Goal: Information Seeking & Learning: Compare options

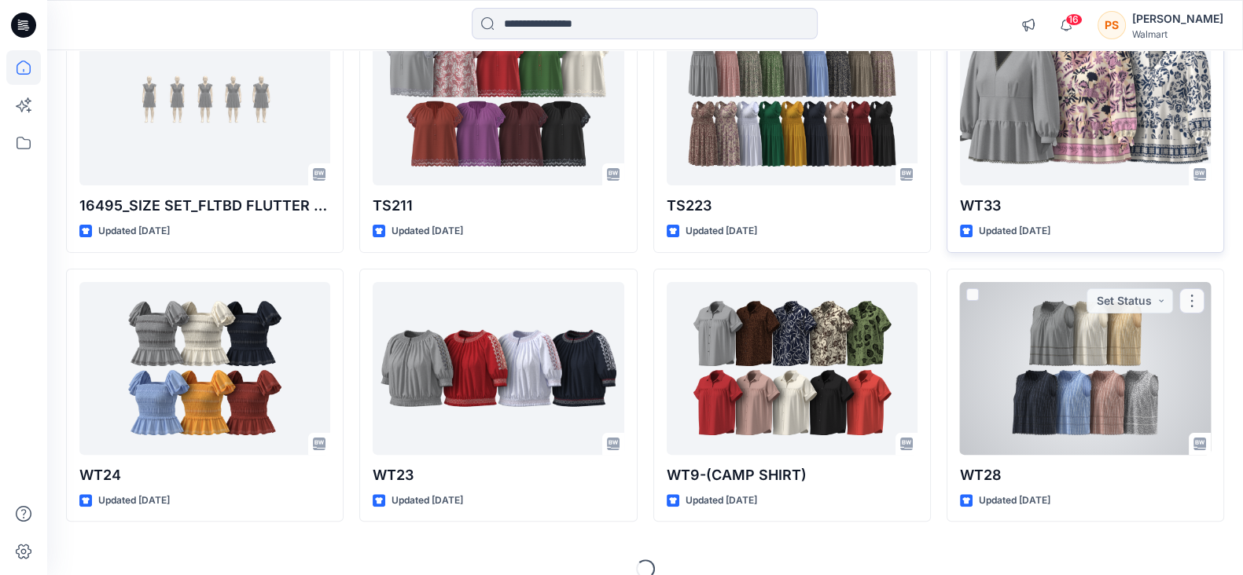
scroll to position [491, 0]
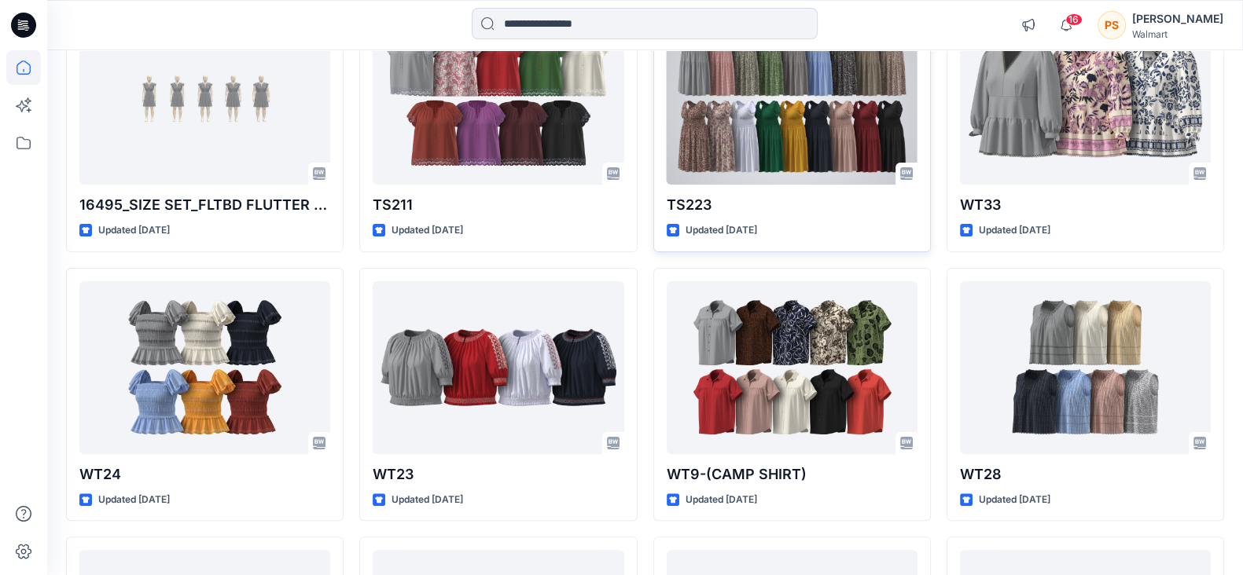
click at [769, 85] on div at bounding box center [791, 98] width 251 height 173
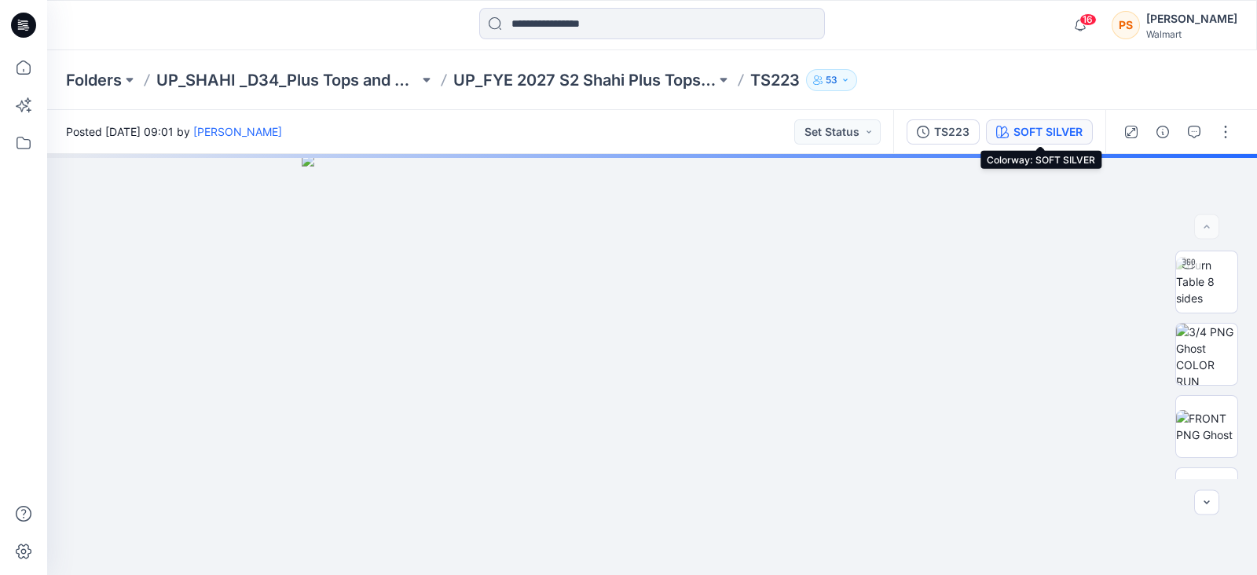
click at [1026, 130] on div "SOFT SILVER" at bounding box center [1048, 131] width 69 height 17
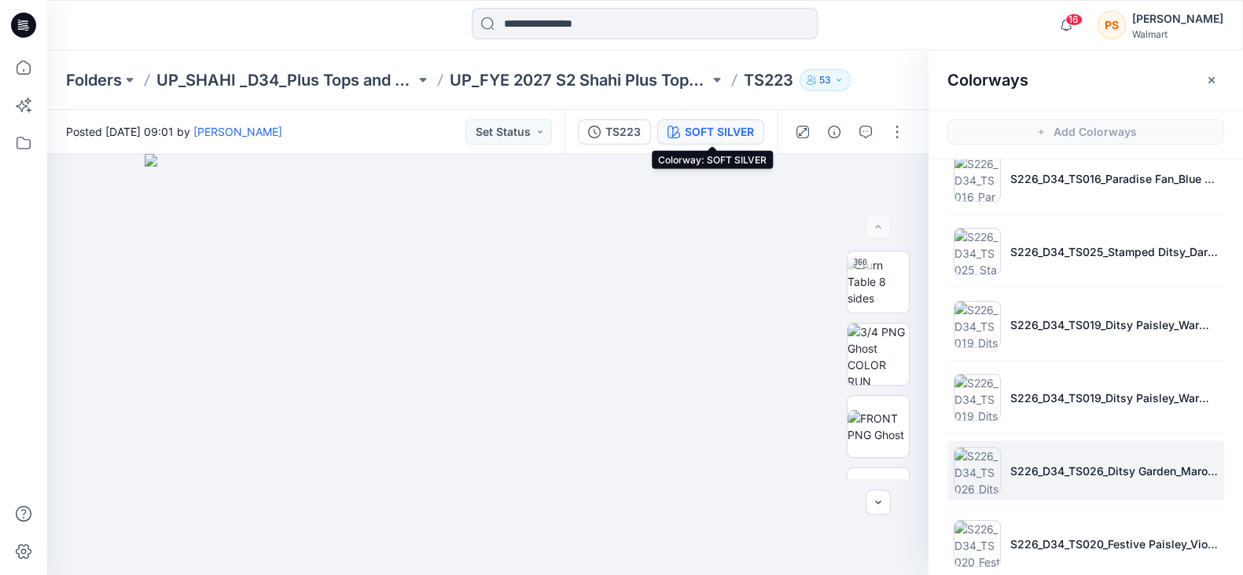
scroll to position [589, 0]
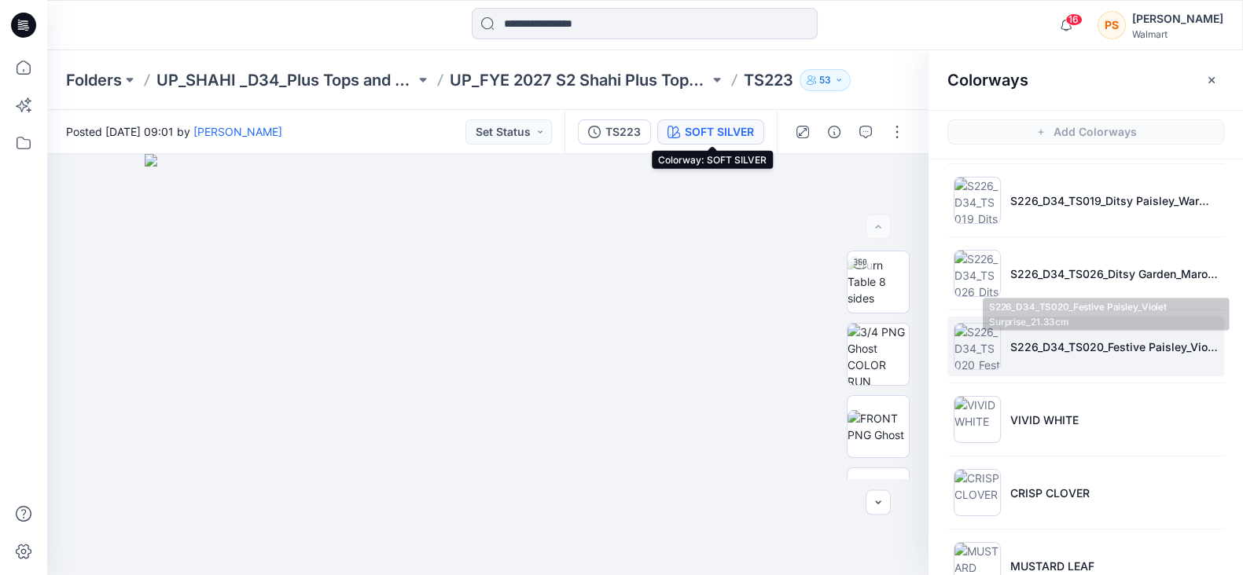
click at [1100, 347] on p "S226_D34_TS020_Festive Paisley_Violet Surprise_21.33cm" at bounding box center [1113, 347] width 207 height 17
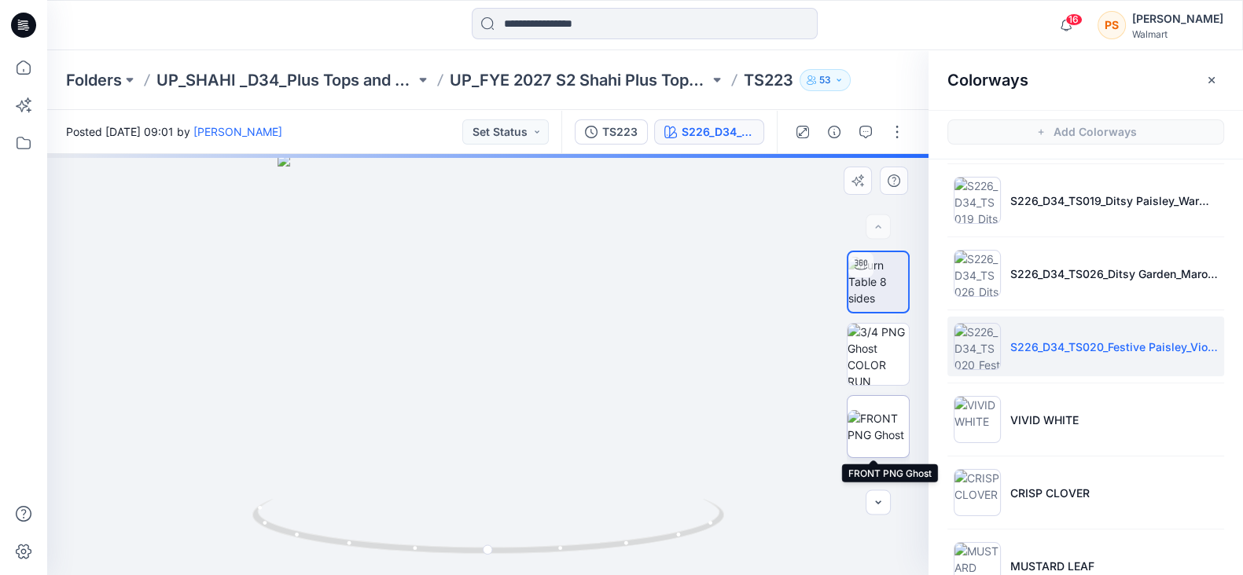
click at [868, 437] on img at bounding box center [877, 426] width 61 height 33
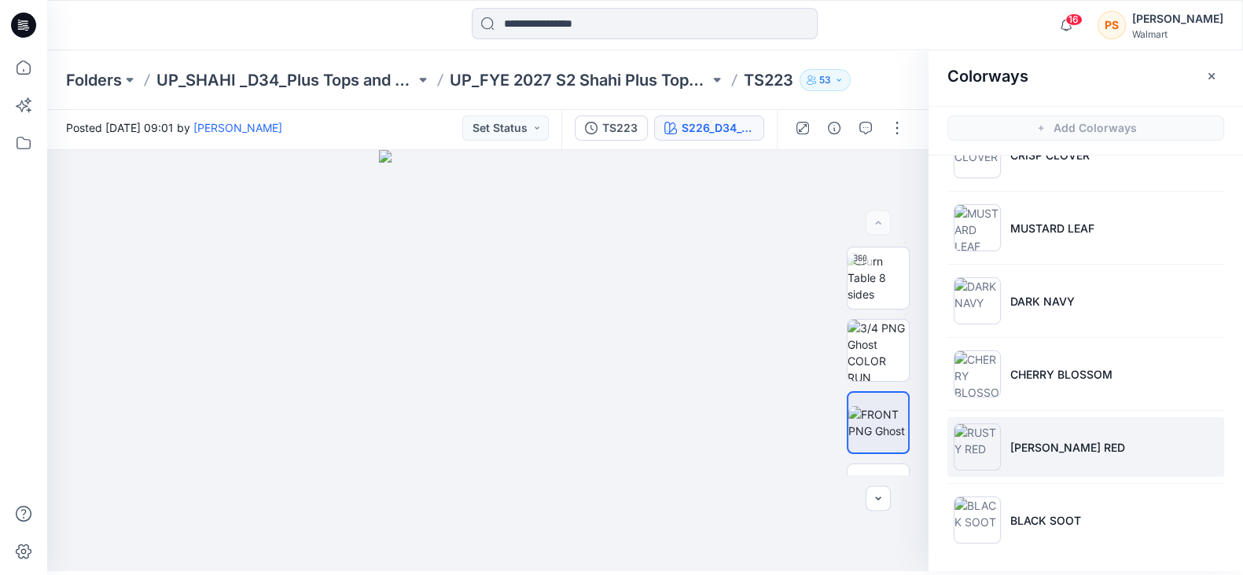
scroll to position [4, 0]
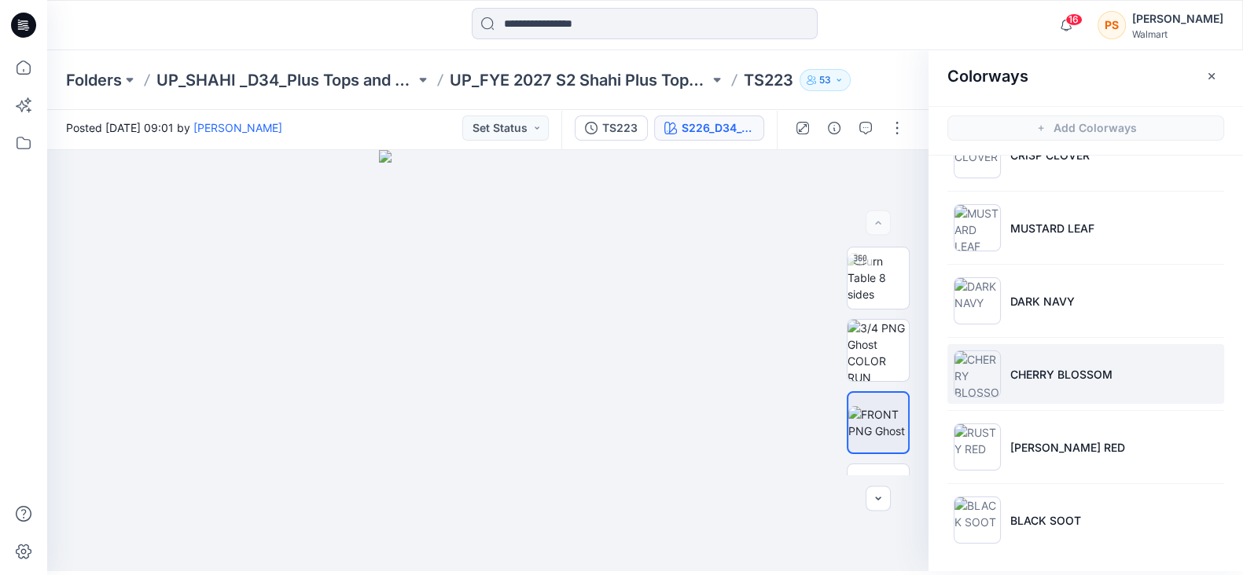
click at [1037, 367] on p "CHERRY BLOSSOM" at bounding box center [1061, 374] width 102 height 17
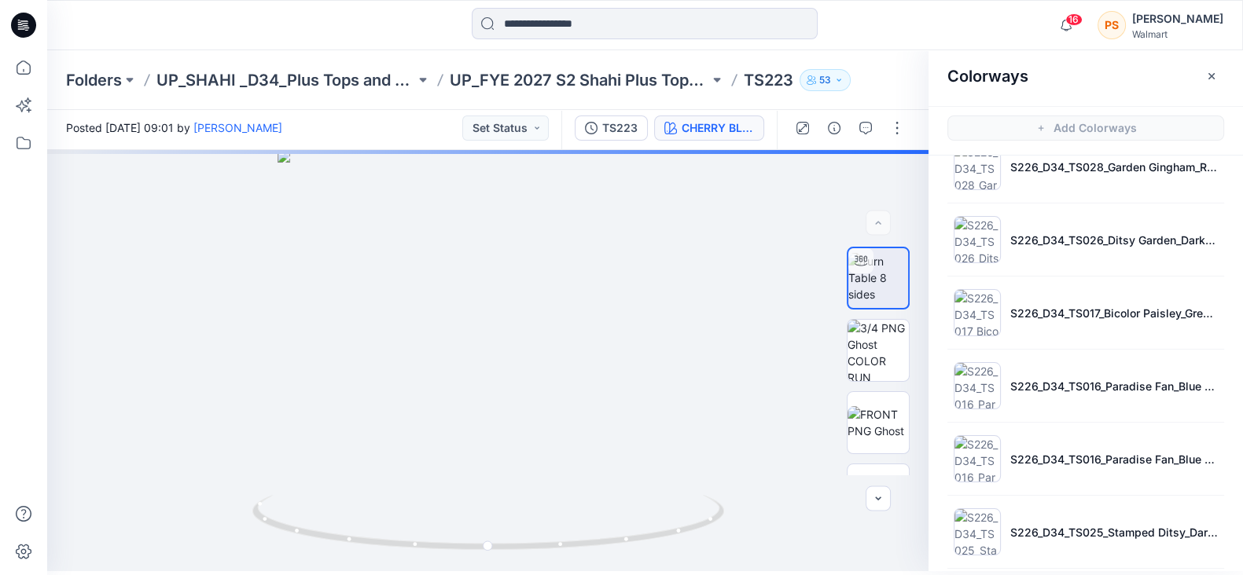
scroll to position [0, 0]
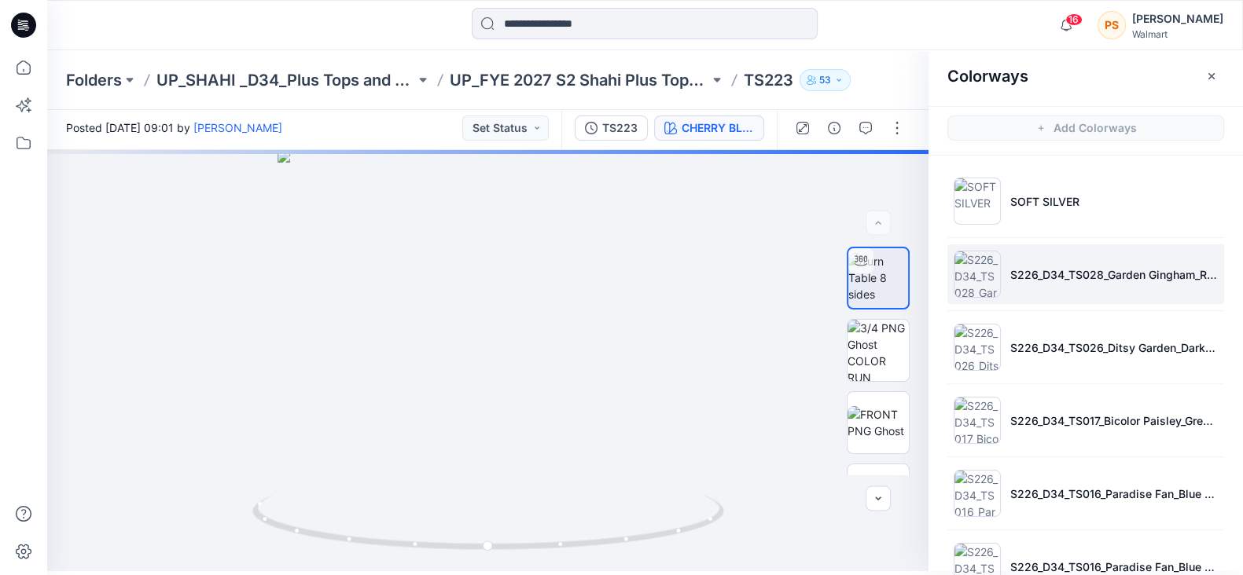
click at [1077, 270] on p "S226_D34_TS028_Garden Gingham_Red Rooster_2.16 in" at bounding box center [1113, 274] width 207 height 17
click at [877, 427] on img at bounding box center [877, 422] width 61 height 33
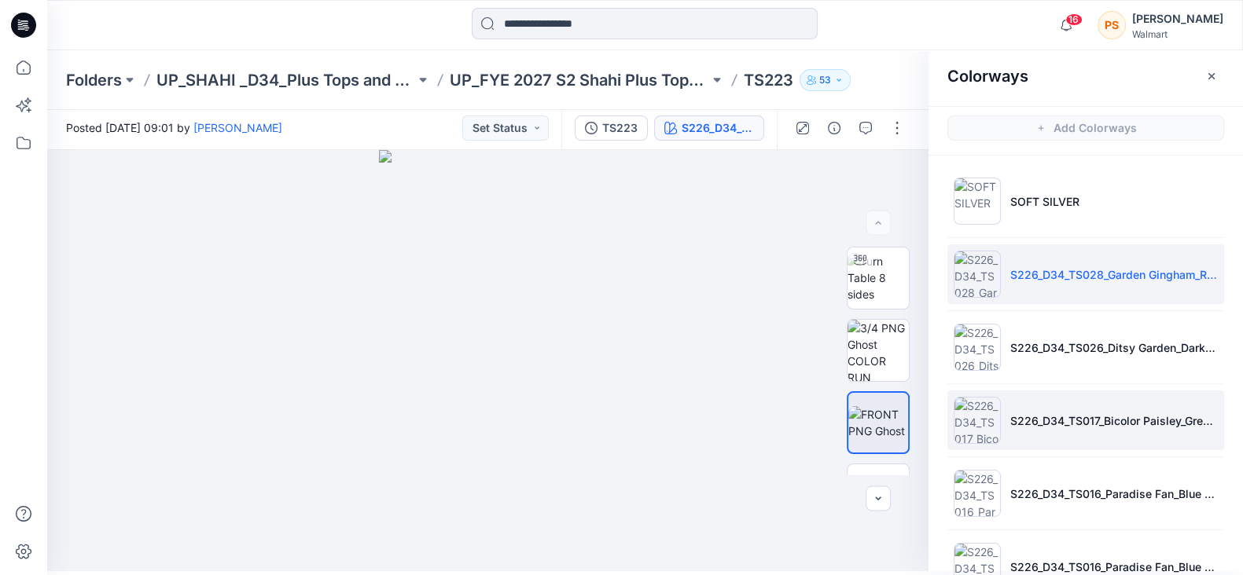
click at [1053, 405] on li "S226_D34_TS017_Bicolor Paisley_Green Basil_64cm (1)" at bounding box center [1085, 421] width 277 height 60
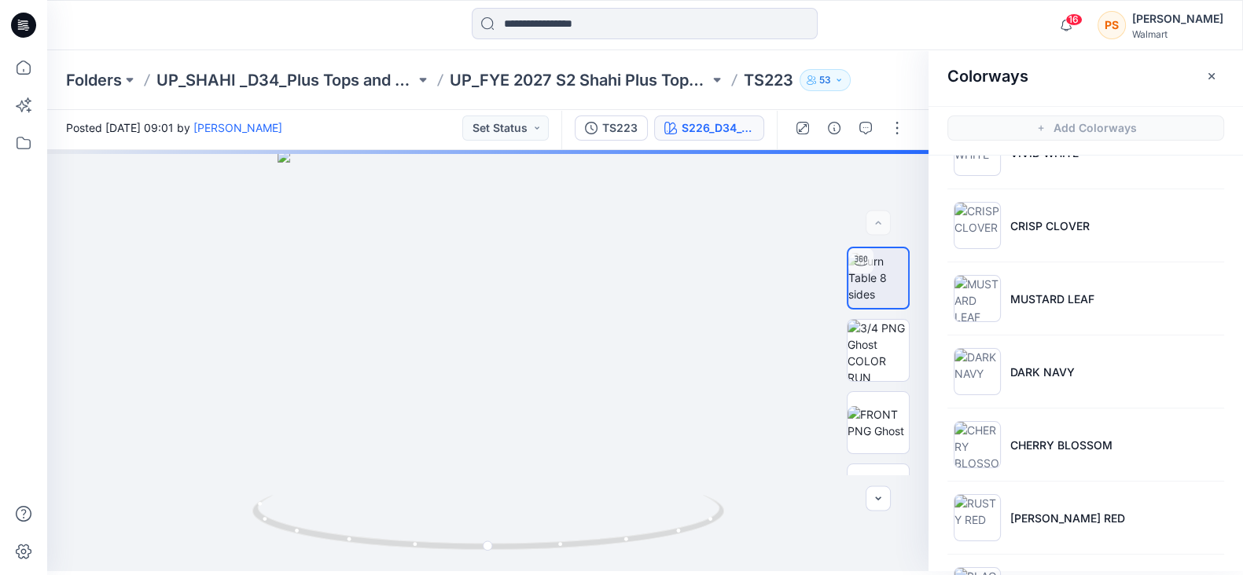
scroll to position [726, 0]
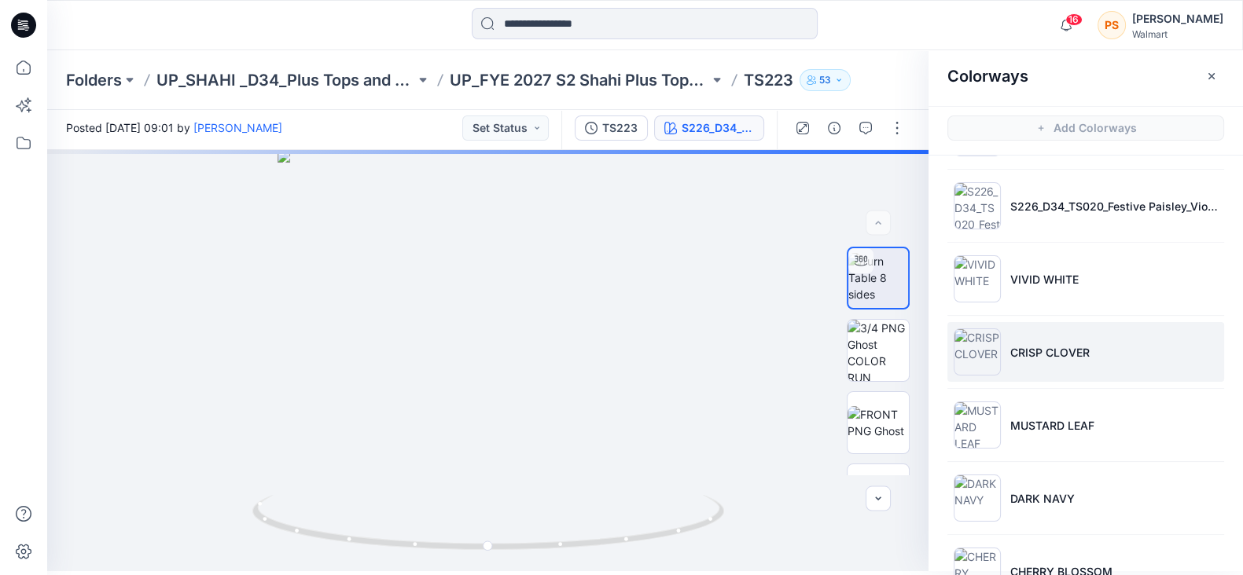
click at [1078, 354] on p "CRISP CLOVER" at bounding box center [1049, 352] width 79 height 17
click at [860, 418] on img at bounding box center [877, 422] width 61 height 33
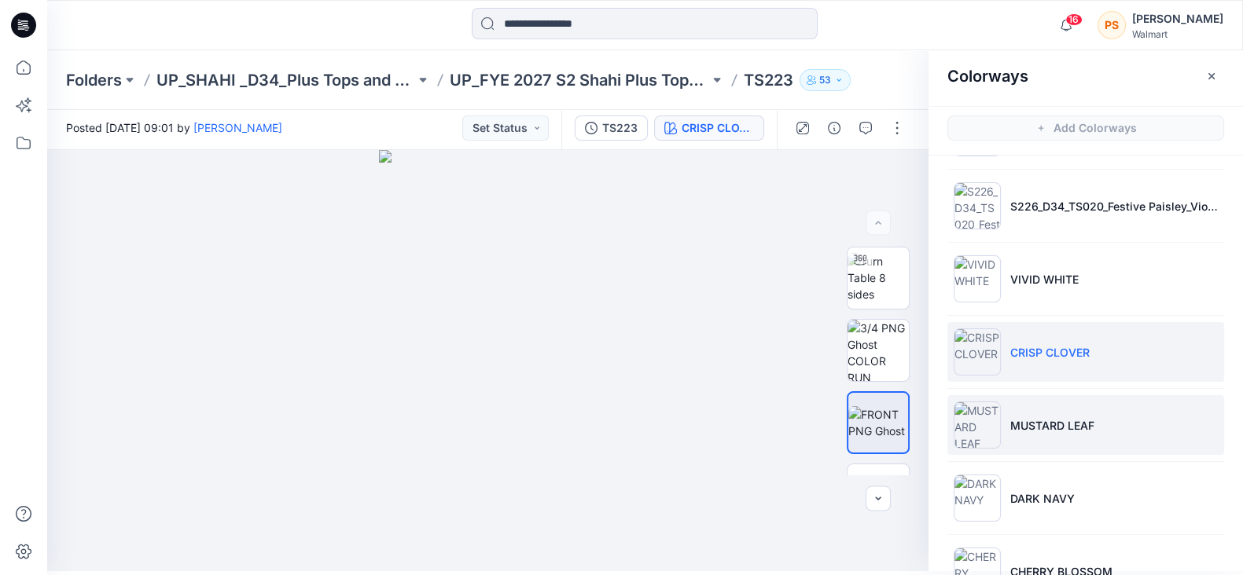
click at [1064, 439] on li "MUSTARD LEAF" at bounding box center [1085, 425] width 277 height 60
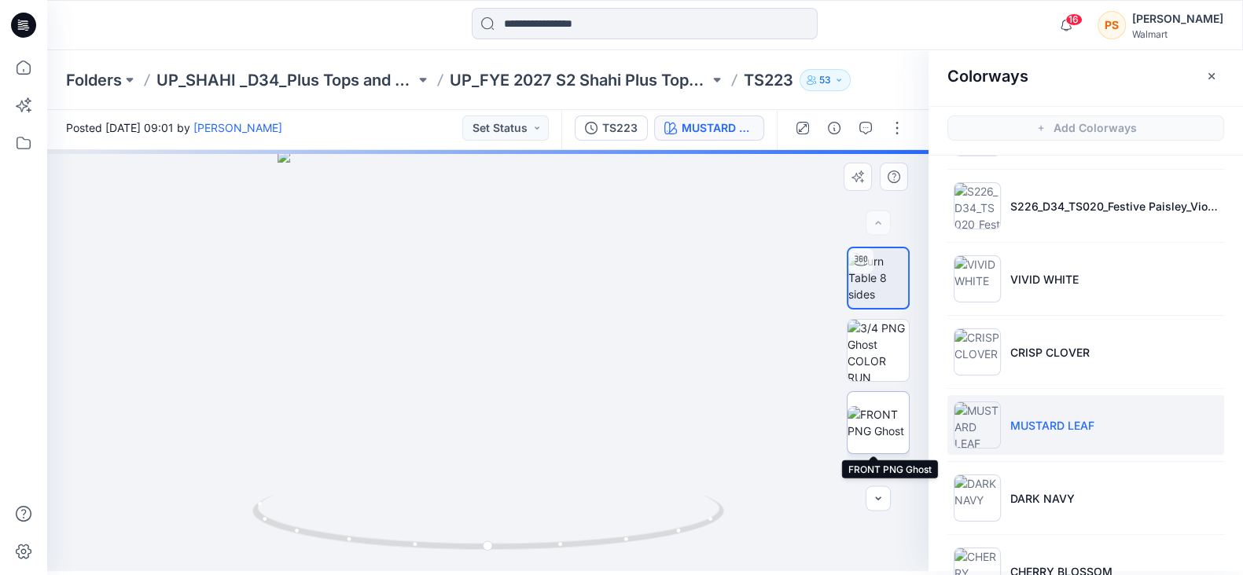
click at [892, 406] on img at bounding box center [877, 422] width 61 height 33
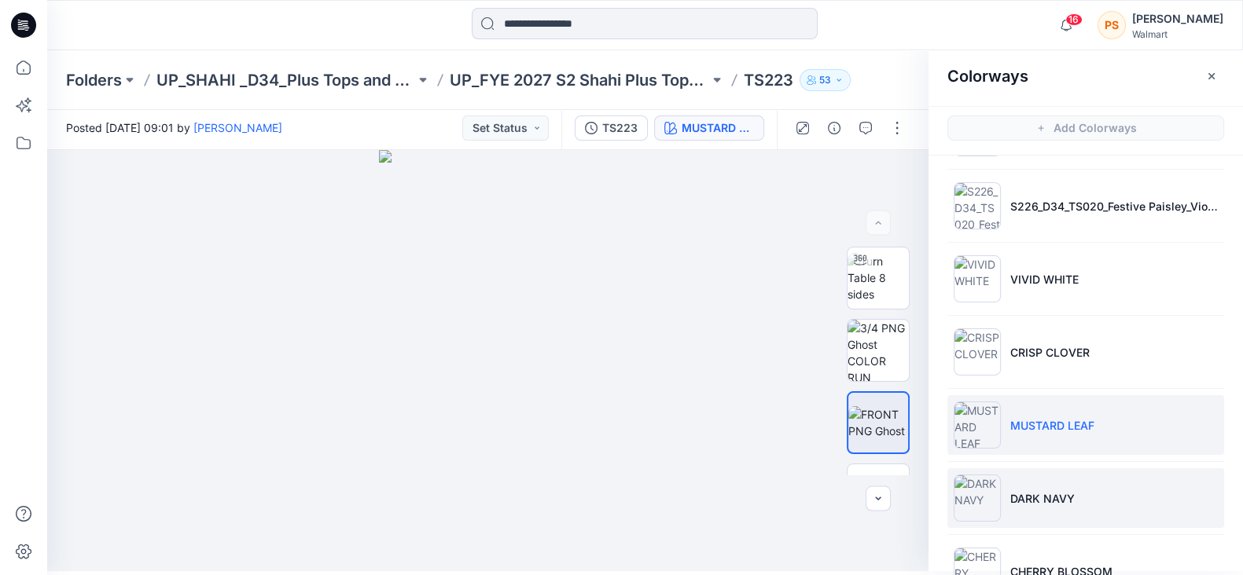
click at [1044, 497] on p "DARK NAVY" at bounding box center [1042, 498] width 64 height 17
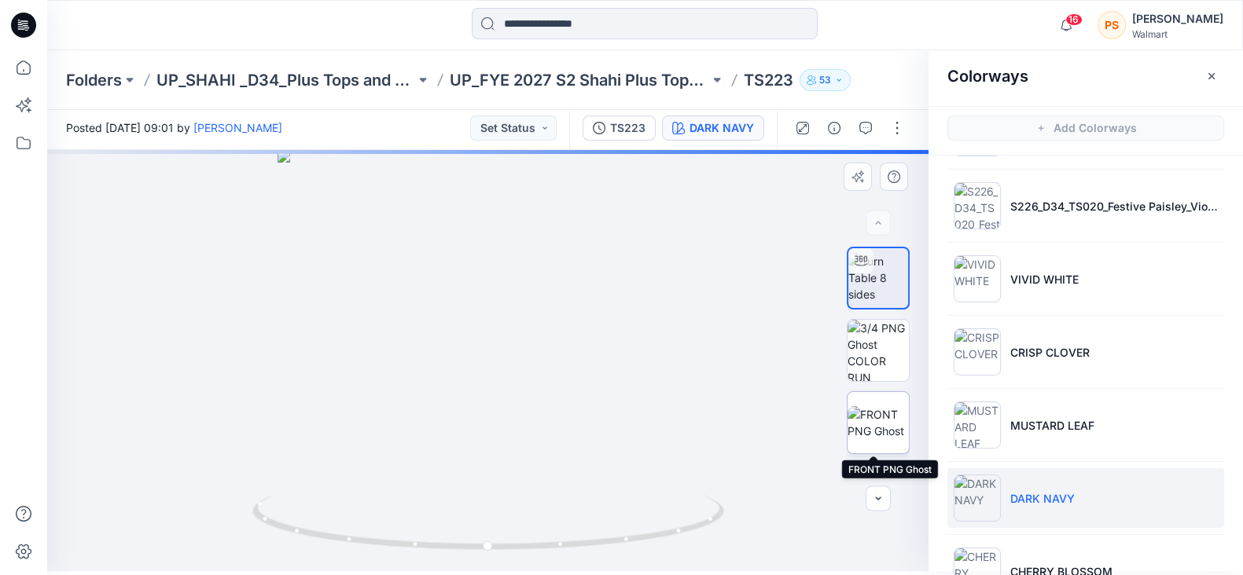
click at [869, 436] on img at bounding box center [877, 422] width 61 height 33
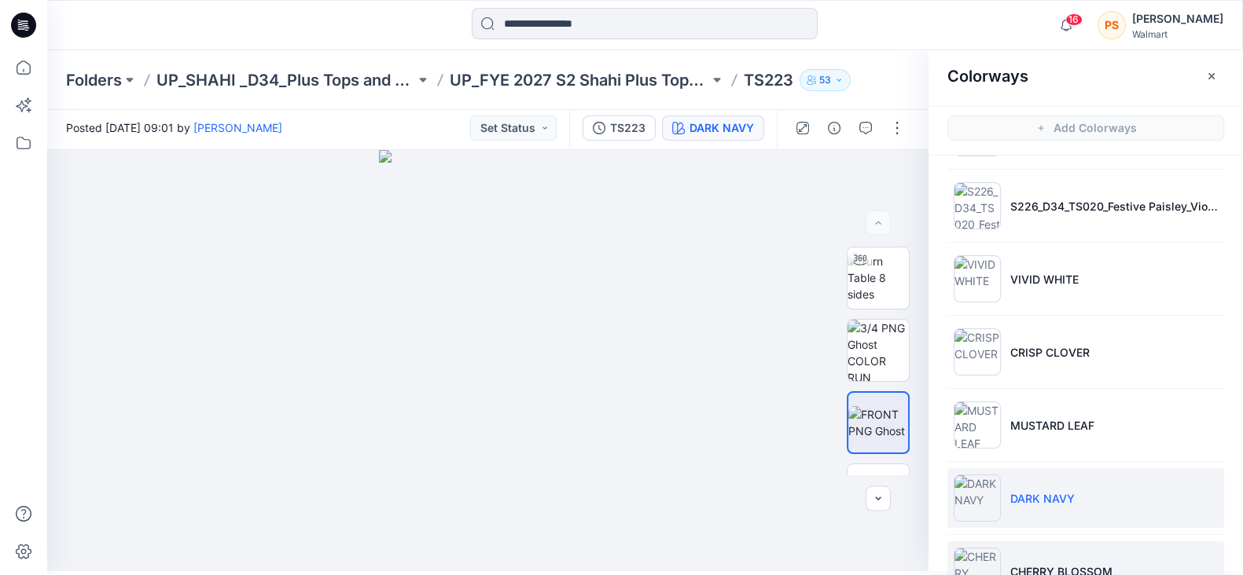
click at [1068, 556] on li "CHERRY BLOSSOM" at bounding box center [1085, 571] width 277 height 60
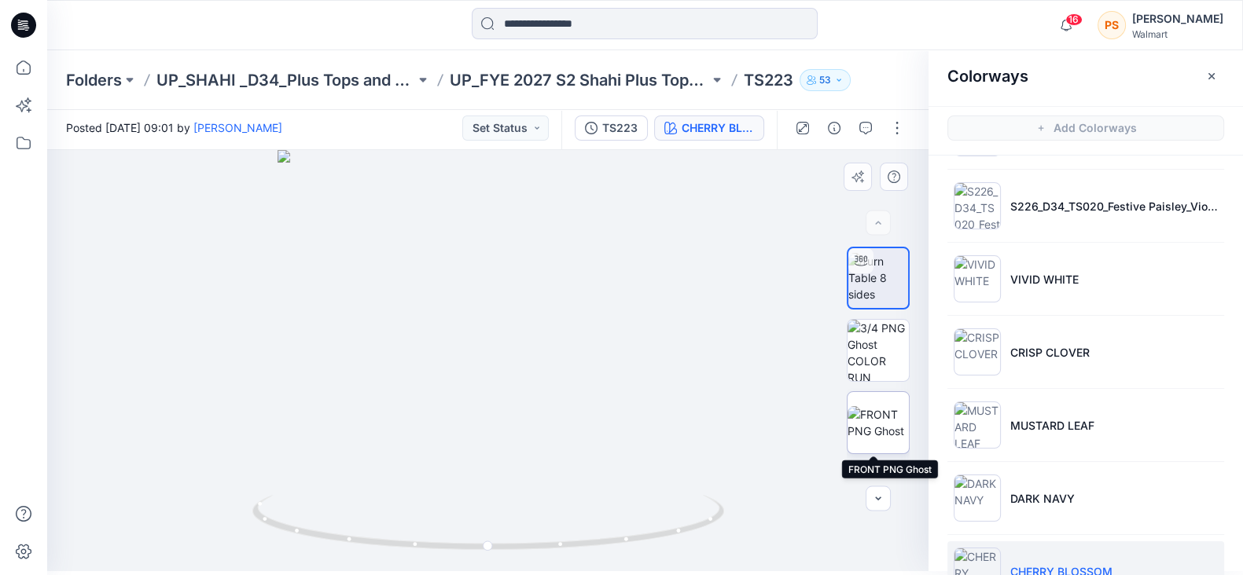
click at [883, 427] on img at bounding box center [877, 422] width 61 height 33
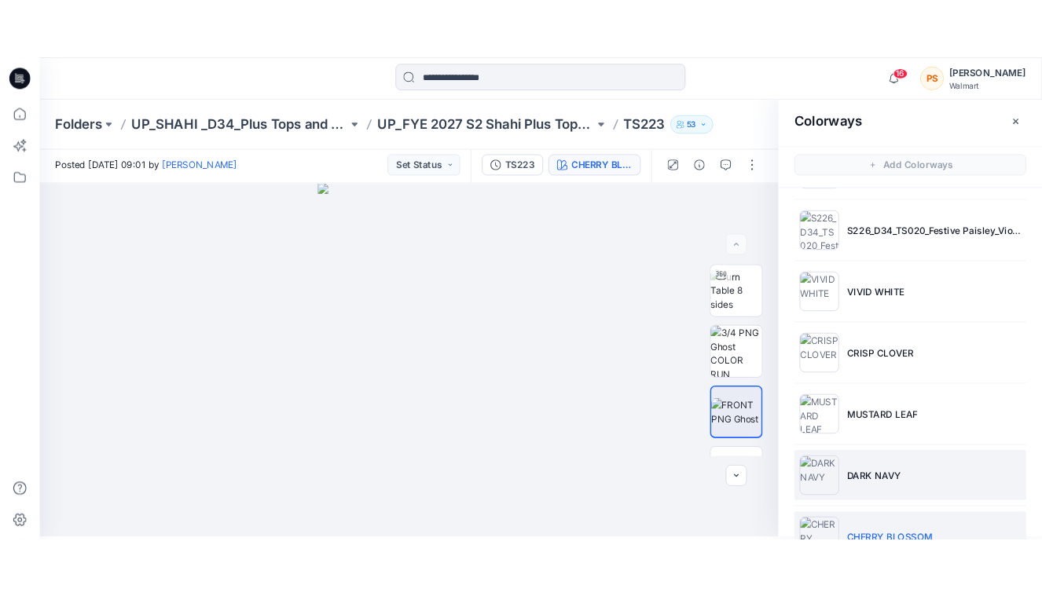
scroll to position [923, 0]
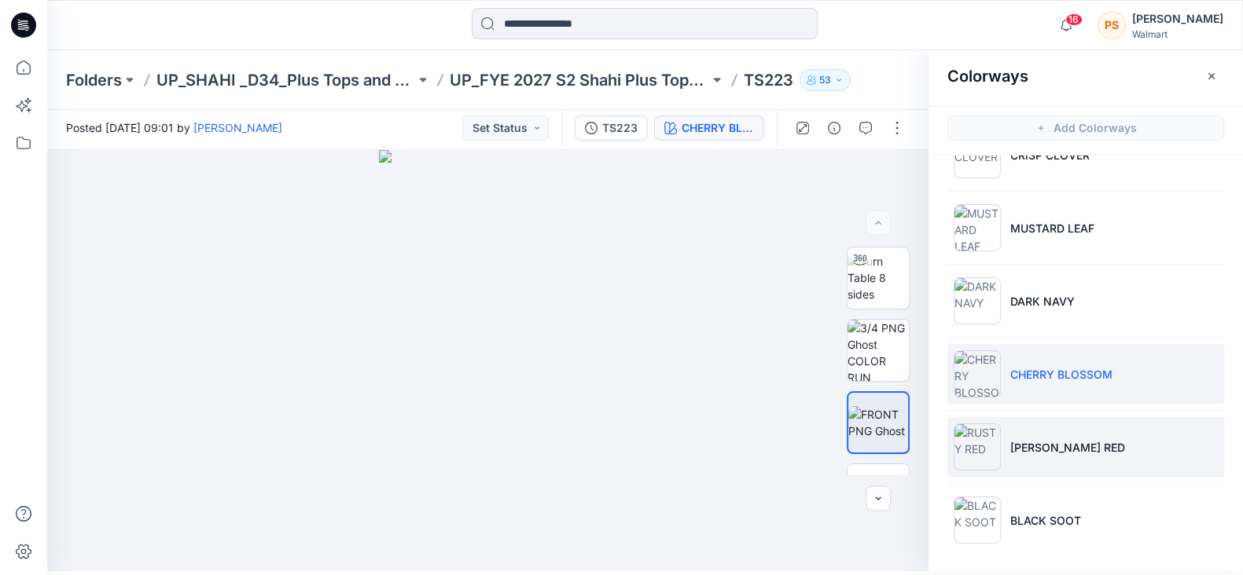
click at [1063, 439] on p "[PERSON_NAME] RED" at bounding box center [1067, 447] width 115 height 17
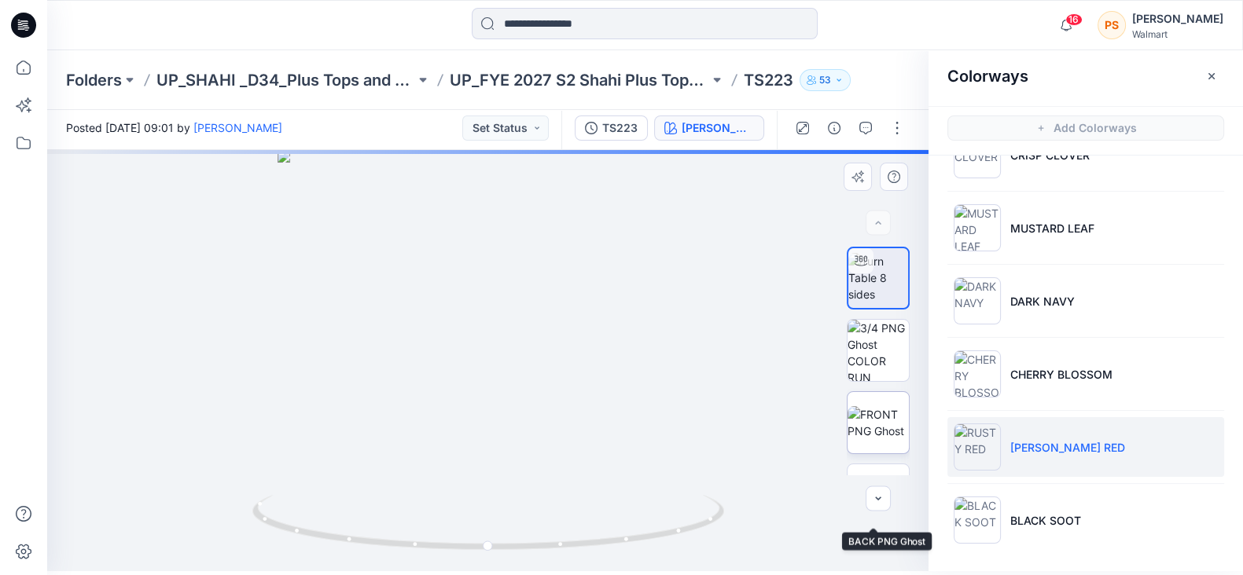
click at [879, 431] on img at bounding box center [877, 422] width 61 height 33
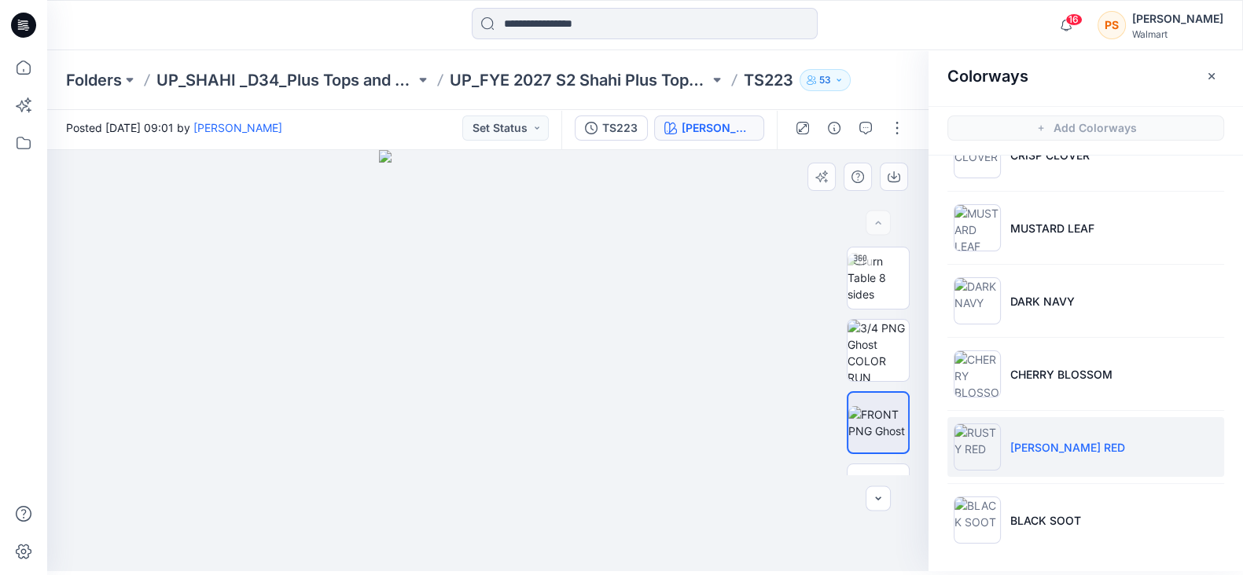
drag, startPoint x: 336, startPoint y: 160, endPoint x: 362, endPoint y: 151, distance: 27.6
click at [360, 152] on div at bounding box center [487, 360] width 881 height 421
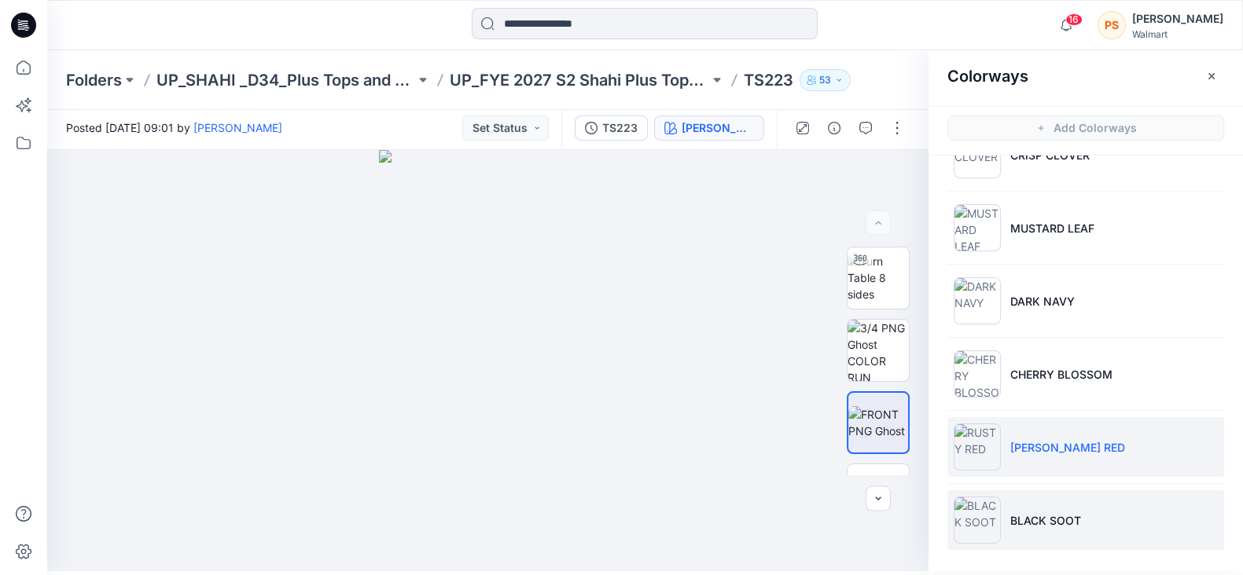
click at [1066, 519] on p "BLACK SOOT" at bounding box center [1045, 520] width 71 height 17
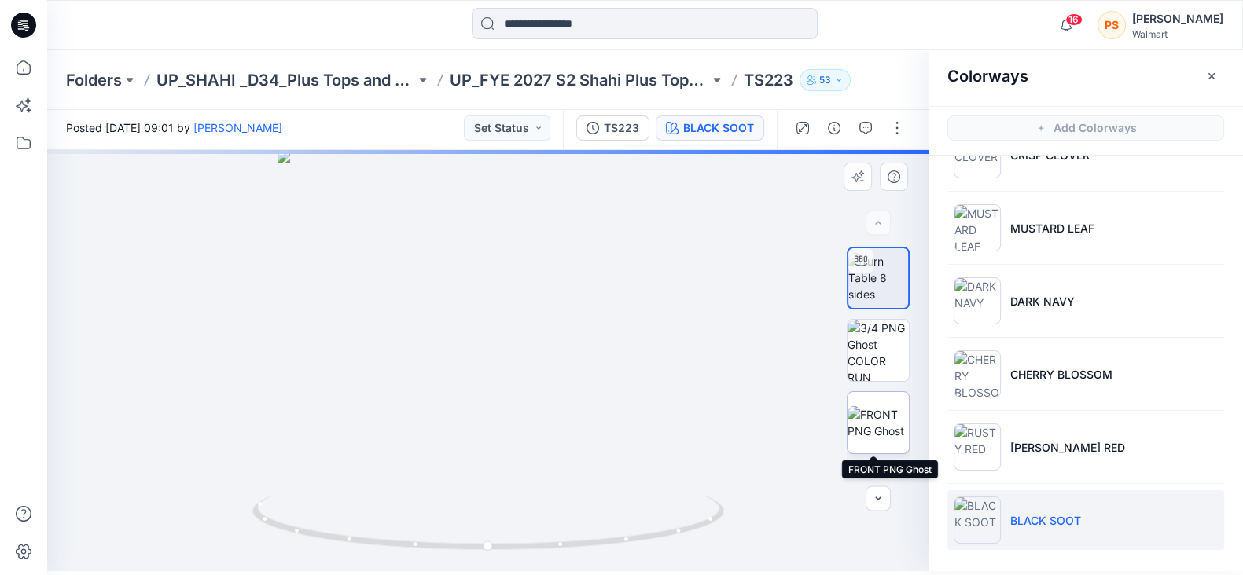
click at [869, 418] on img at bounding box center [877, 422] width 61 height 33
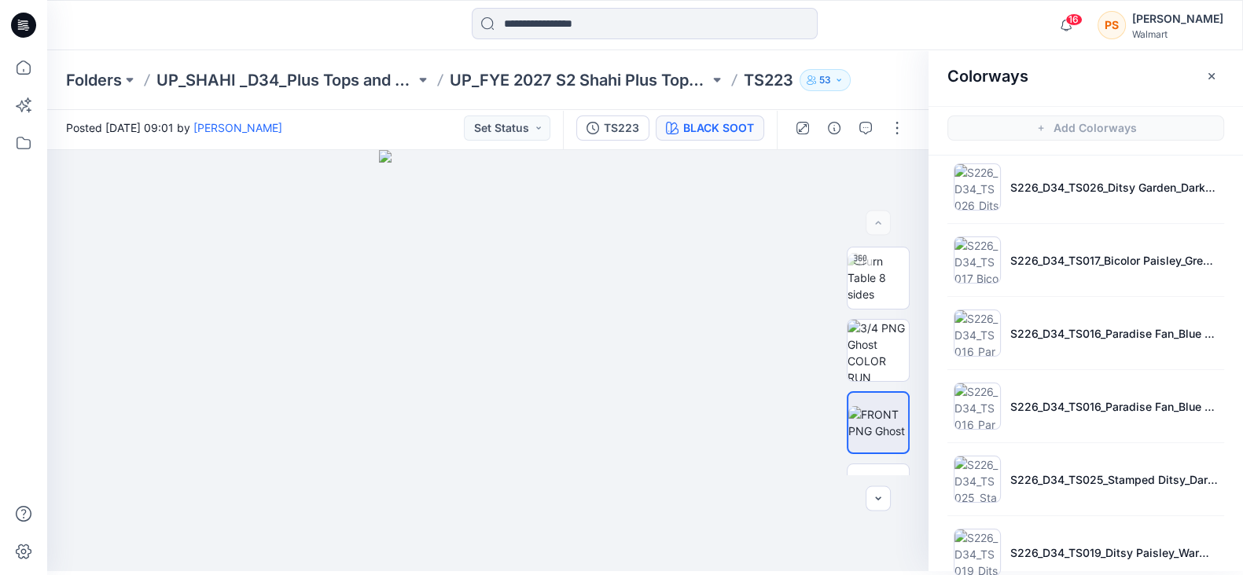
scroll to position [138, 0]
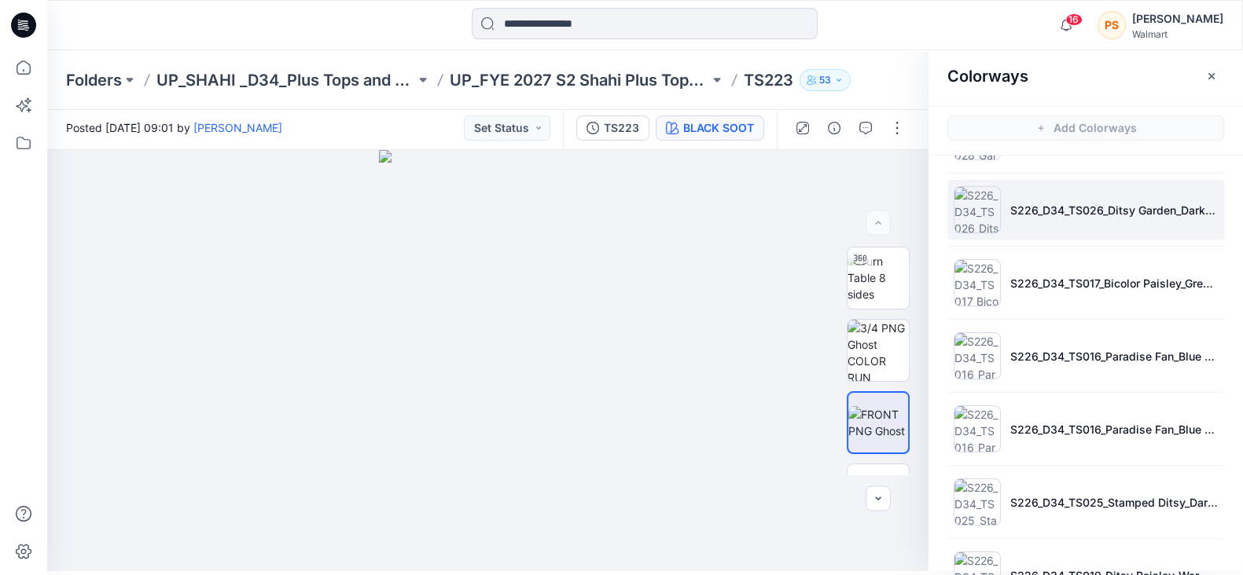
click at [1084, 226] on li "S226_D34_TS026_Ditsy Garden_Dark Navy_Crisp Clover_32cm" at bounding box center [1085, 210] width 277 height 60
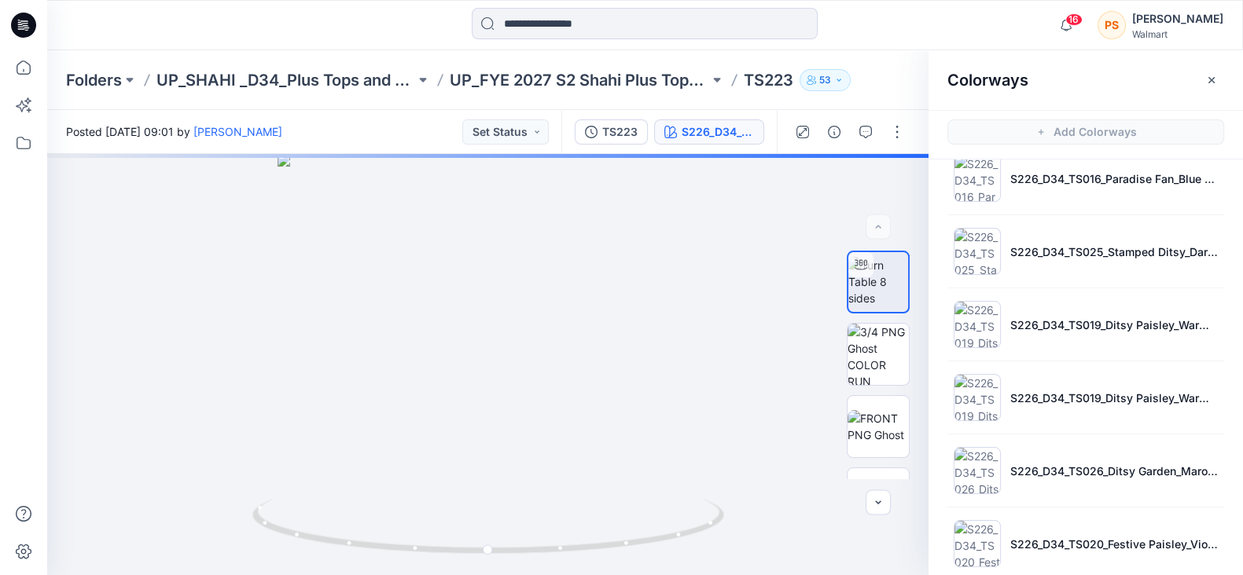
scroll to position [491, 0]
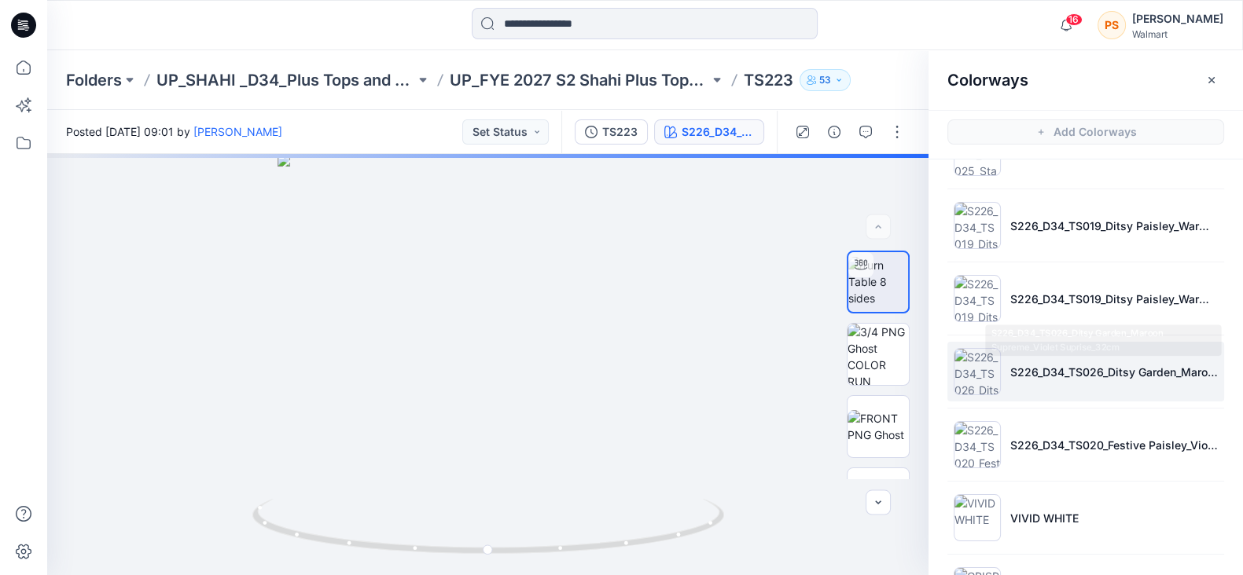
click at [1066, 358] on li "S226_D34_TS026_Ditsy Garden_Maroon Supreme_Violet Suprise_32cm" at bounding box center [1085, 372] width 277 height 60
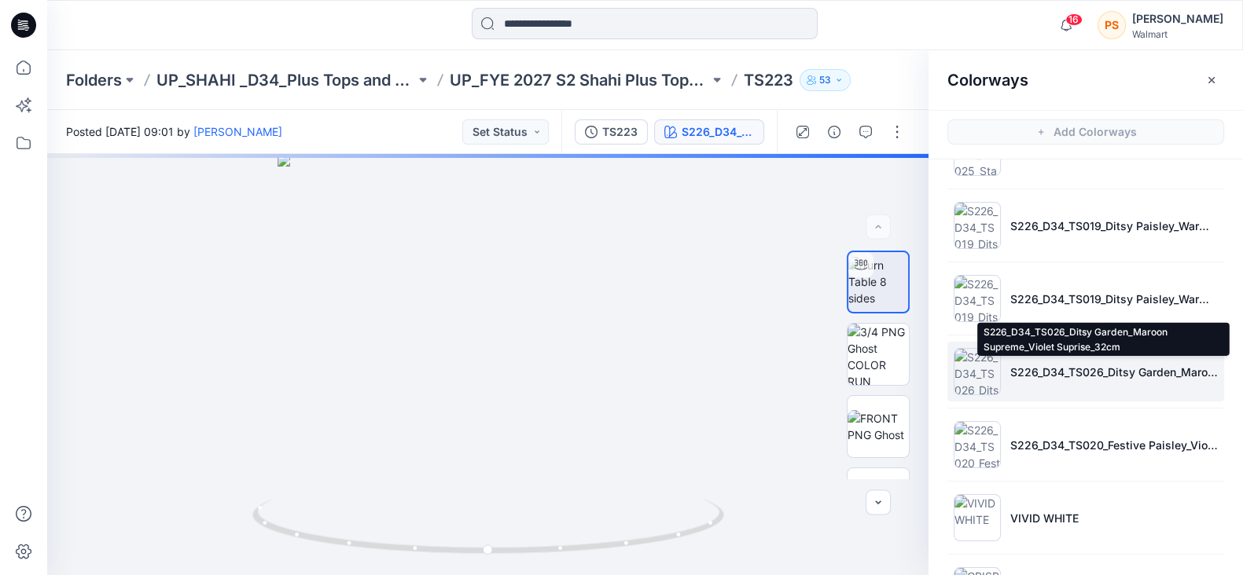
click at [1061, 374] on p "S226_D34_TS026_Ditsy Garden_Maroon Supreme_Violet Suprise_32cm" at bounding box center [1113, 372] width 207 height 17
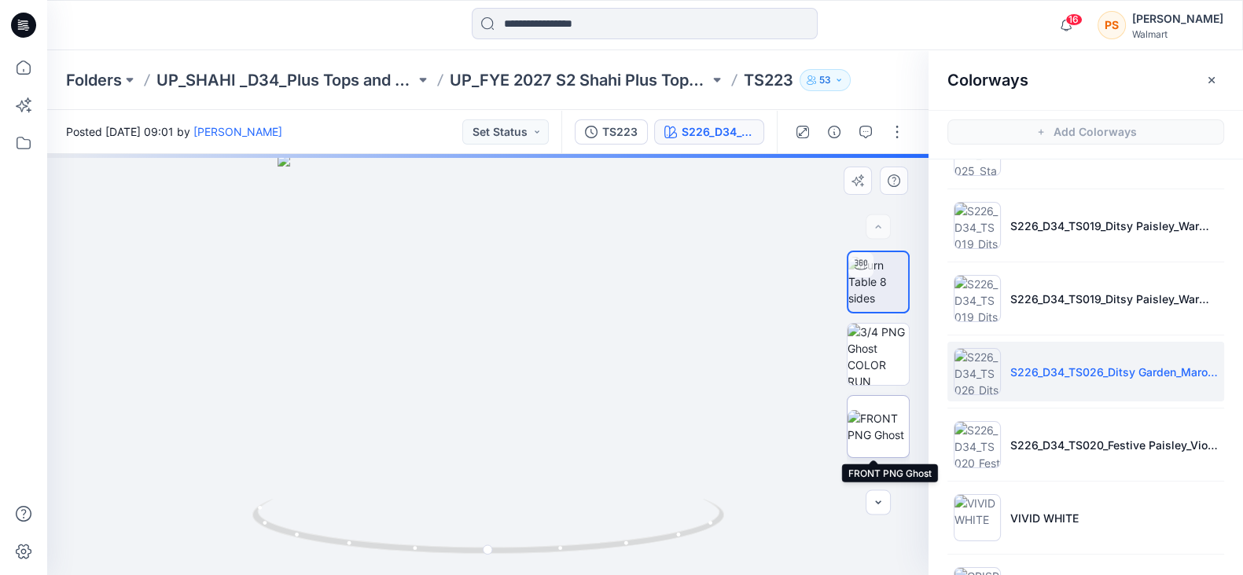
click at [879, 428] on img at bounding box center [877, 426] width 61 height 33
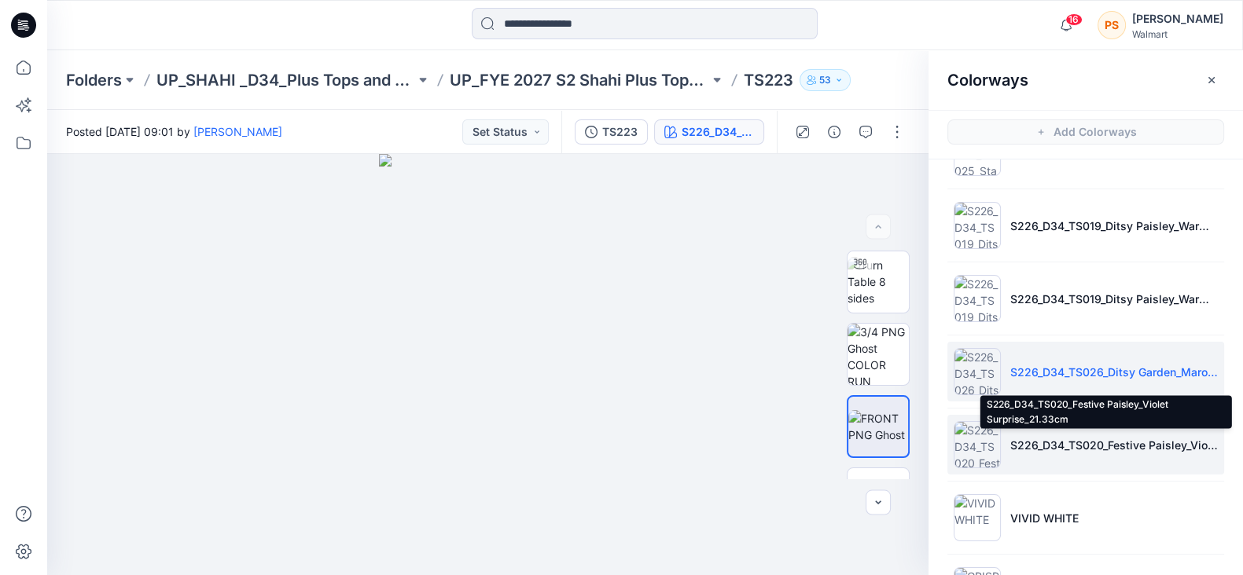
click at [1069, 442] on p "S226_D34_TS020_Festive Paisley_Violet Surprise_21.33cm" at bounding box center [1113, 445] width 207 height 17
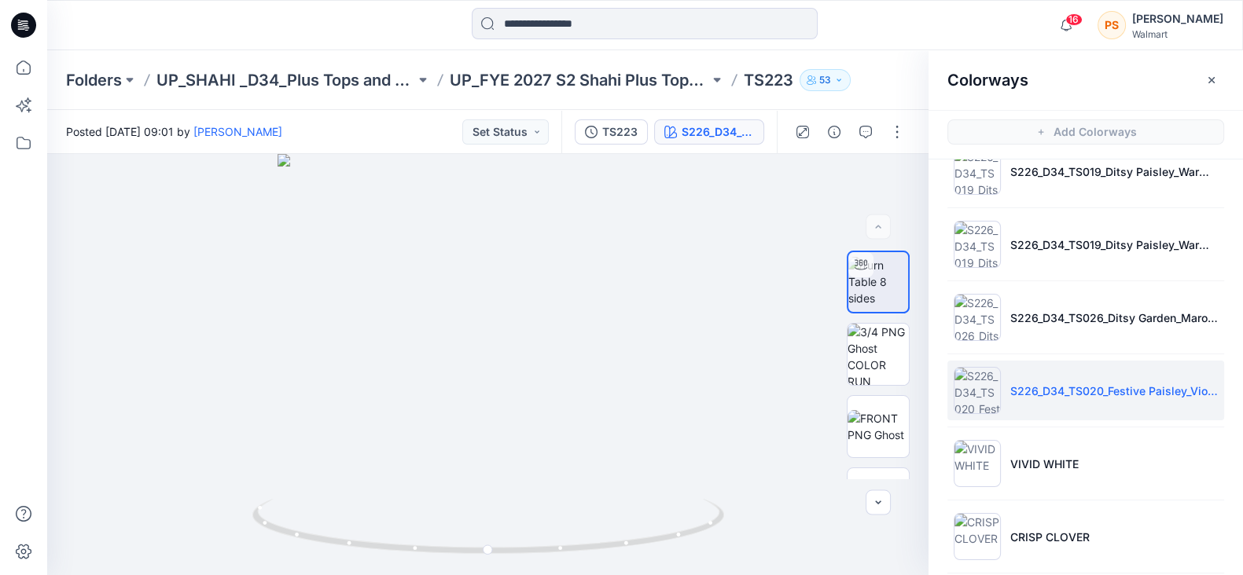
scroll to position [392, 0]
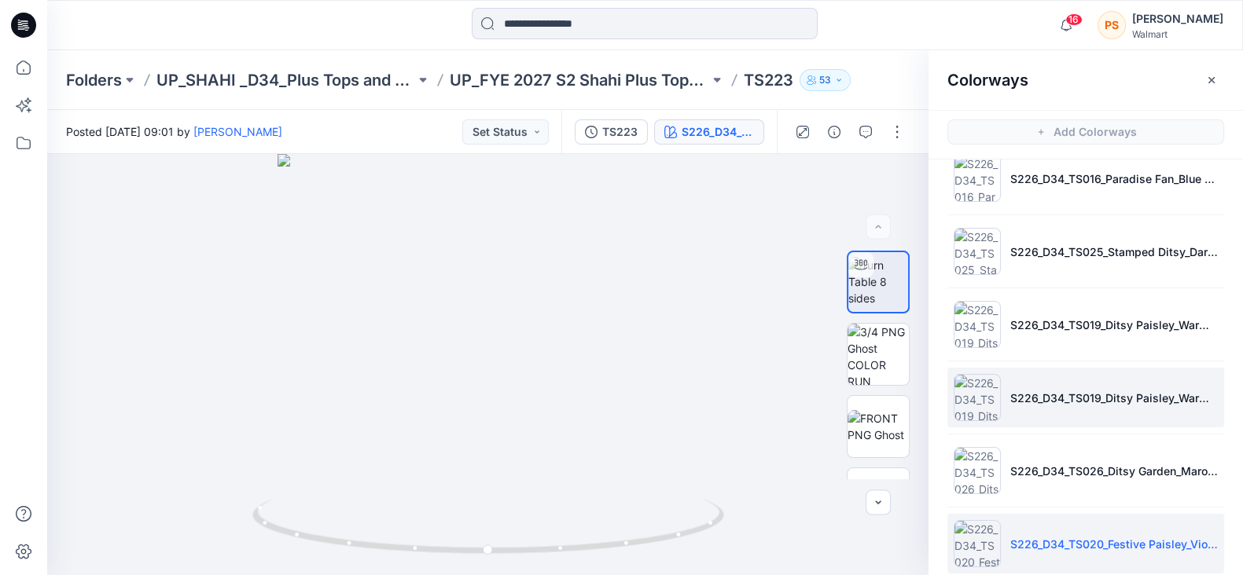
click at [1067, 404] on li "S226_D34_TS019_Ditsy Paisley_Warm Chocolate_21.33cm (1) 1" at bounding box center [1085, 398] width 277 height 60
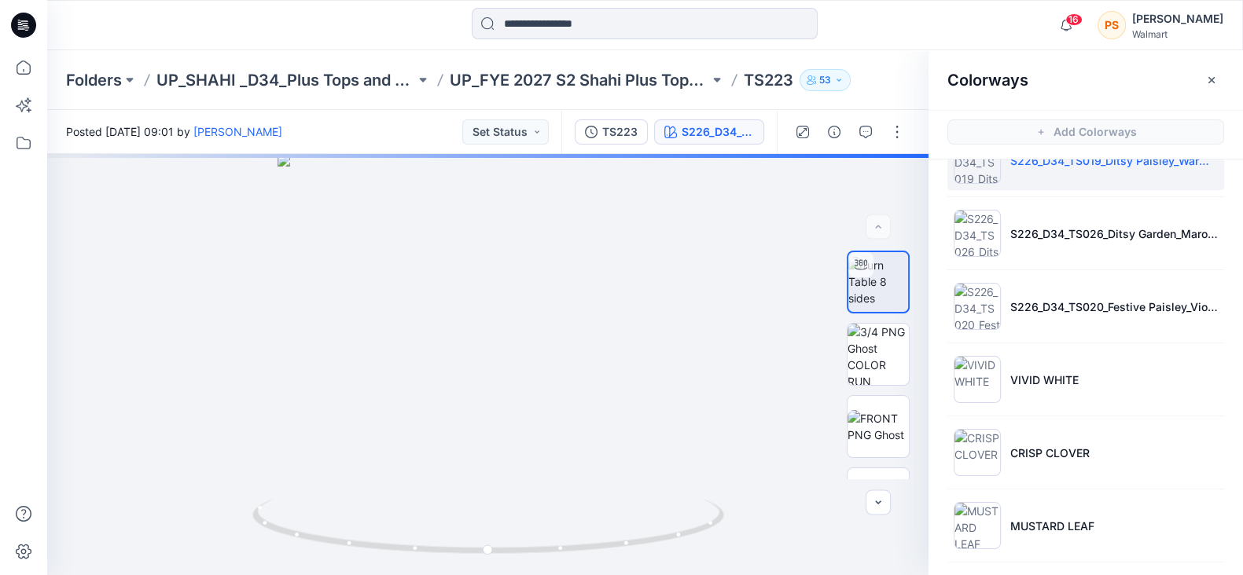
scroll to position [628, 0]
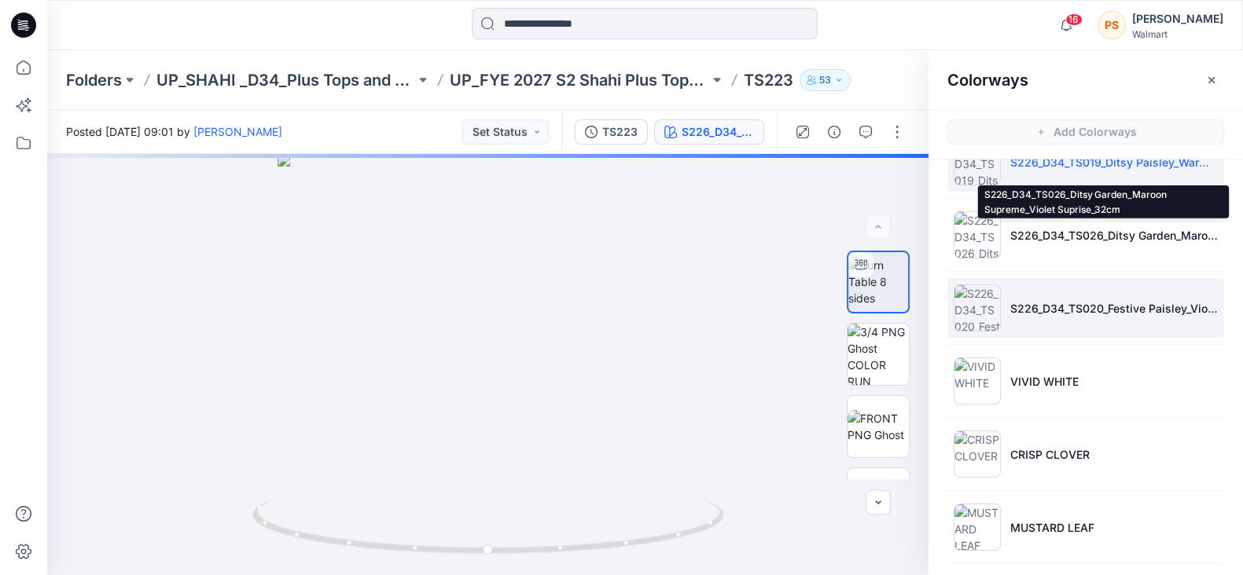
click at [1071, 300] on p "S226_D34_TS020_Festive Paisley_Violet Surprise_21.33cm" at bounding box center [1113, 308] width 207 height 17
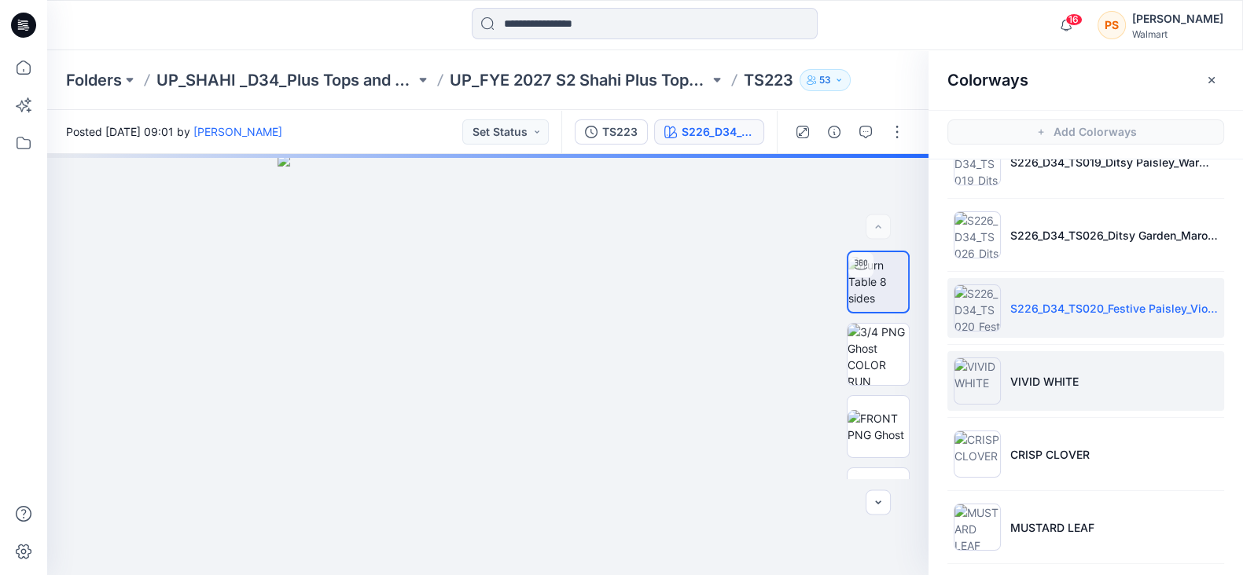
scroll to position [432, 0]
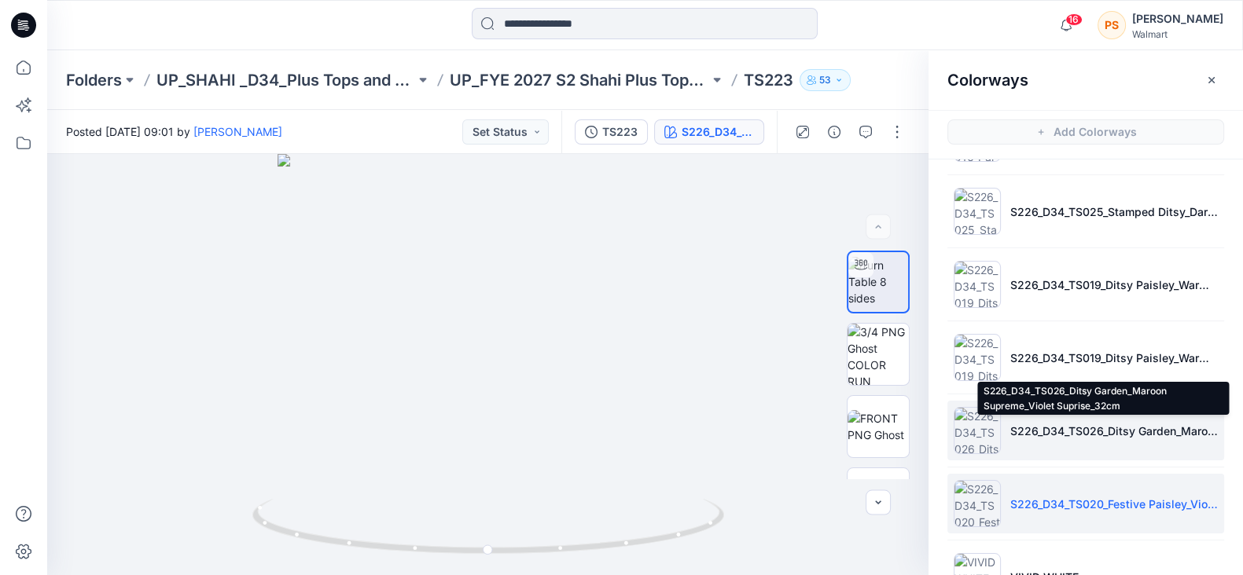
click at [1125, 432] on p "S226_D34_TS026_Ditsy Garden_Maroon Supreme_Violet Suprise_32cm" at bounding box center [1113, 431] width 207 height 17
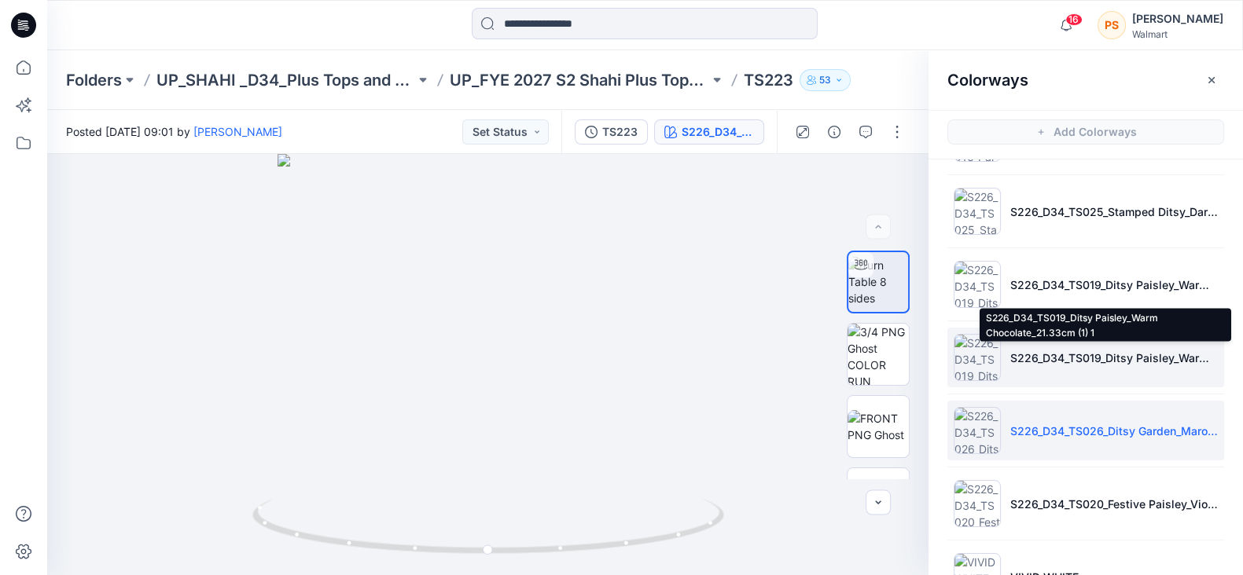
click at [1103, 352] on p "S226_D34_TS019_Ditsy Paisley_Warm Chocolate_21.33cm (1) 1" at bounding box center [1113, 358] width 207 height 17
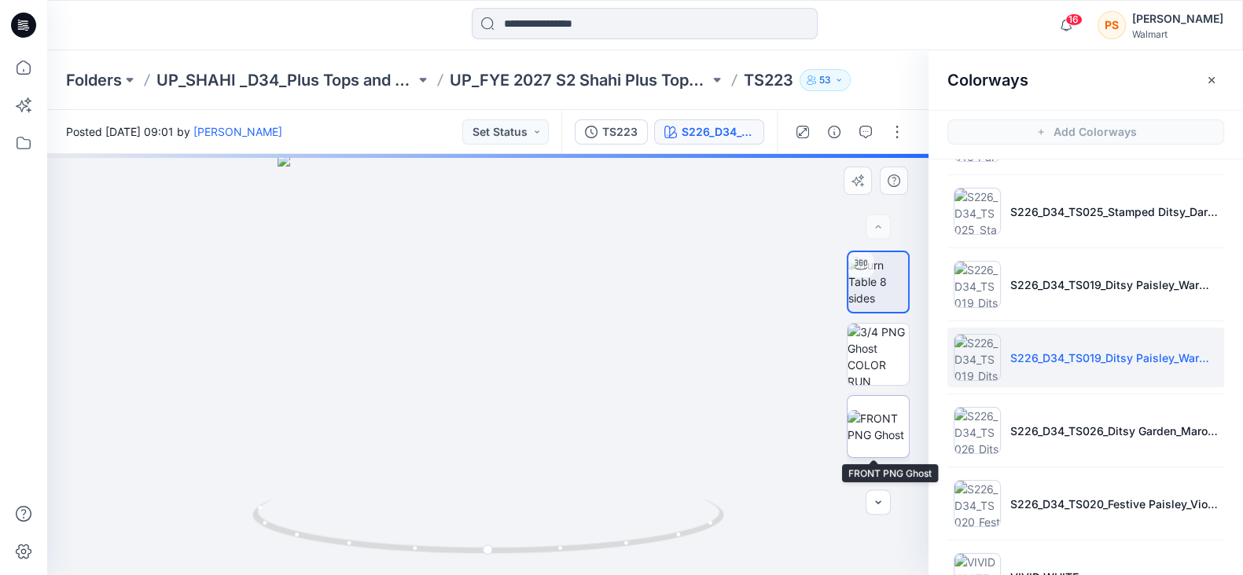
click at [880, 426] on img at bounding box center [877, 426] width 61 height 33
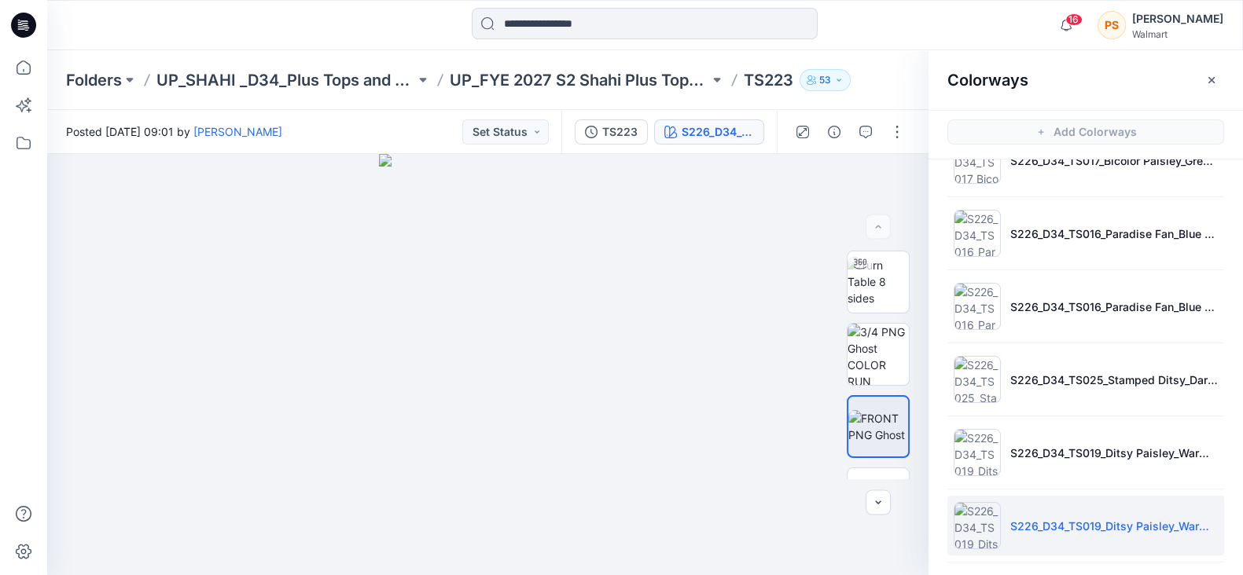
scroll to position [295, 0]
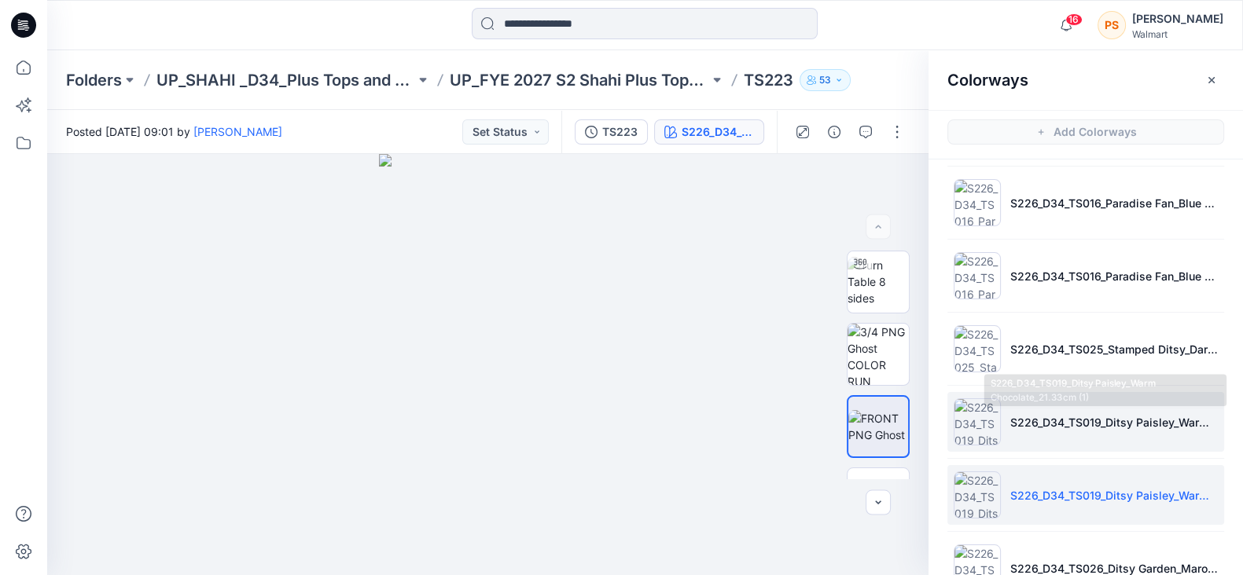
click at [1140, 423] on p "S226_D34_TS019_Ditsy Paisley_Warm Chocolate_21.33cm (1)" at bounding box center [1113, 422] width 207 height 17
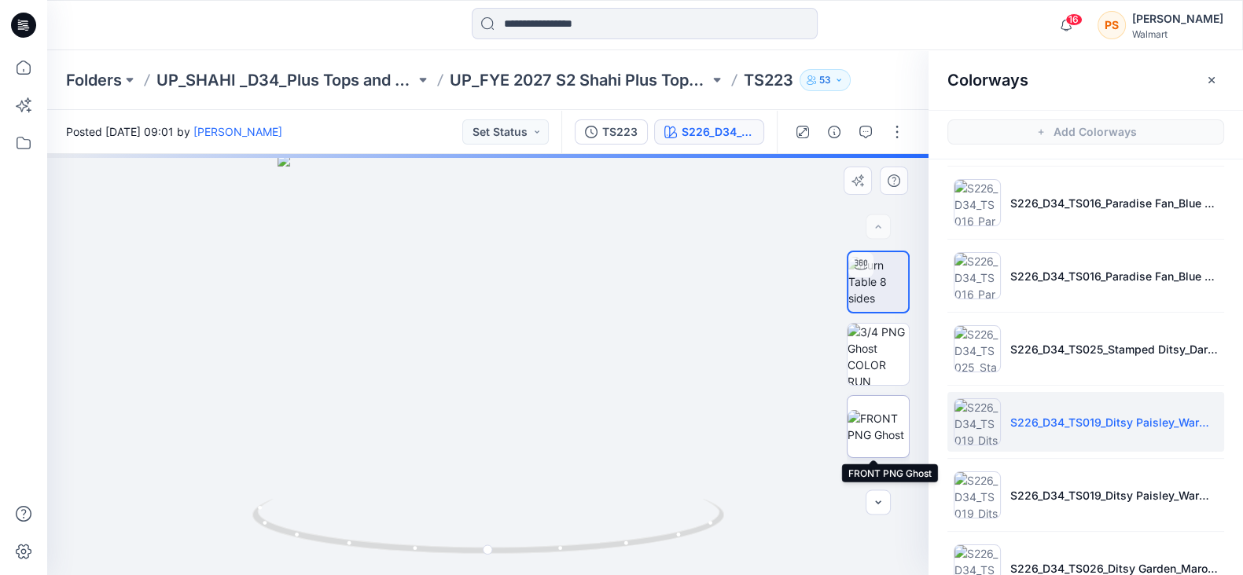
click at [872, 443] on img at bounding box center [877, 426] width 61 height 33
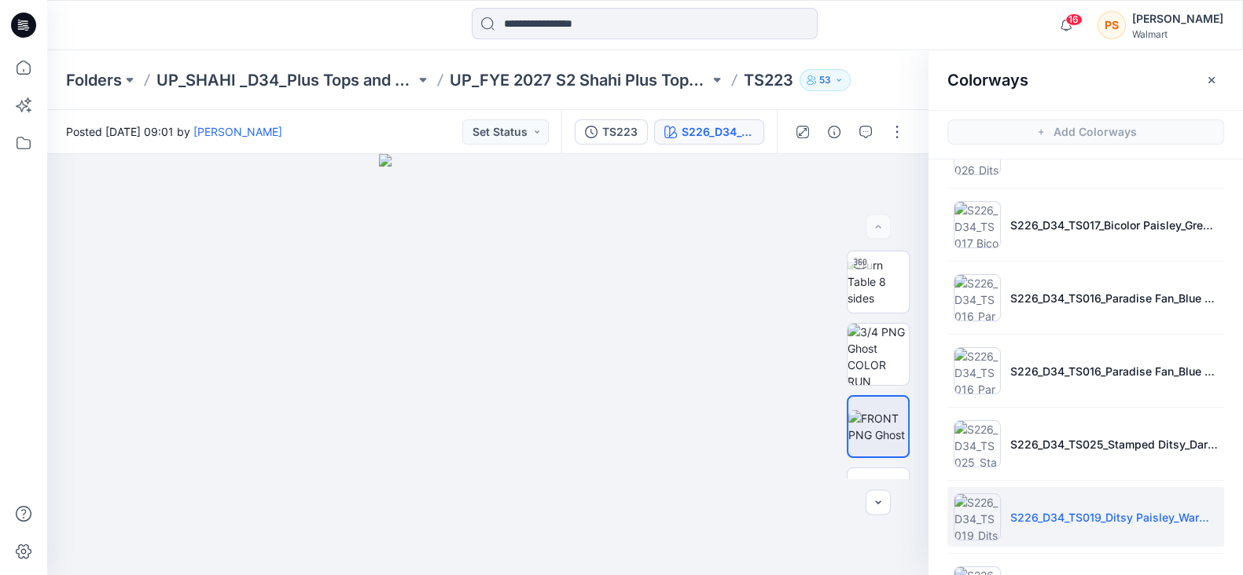
scroll to position [196, 0]
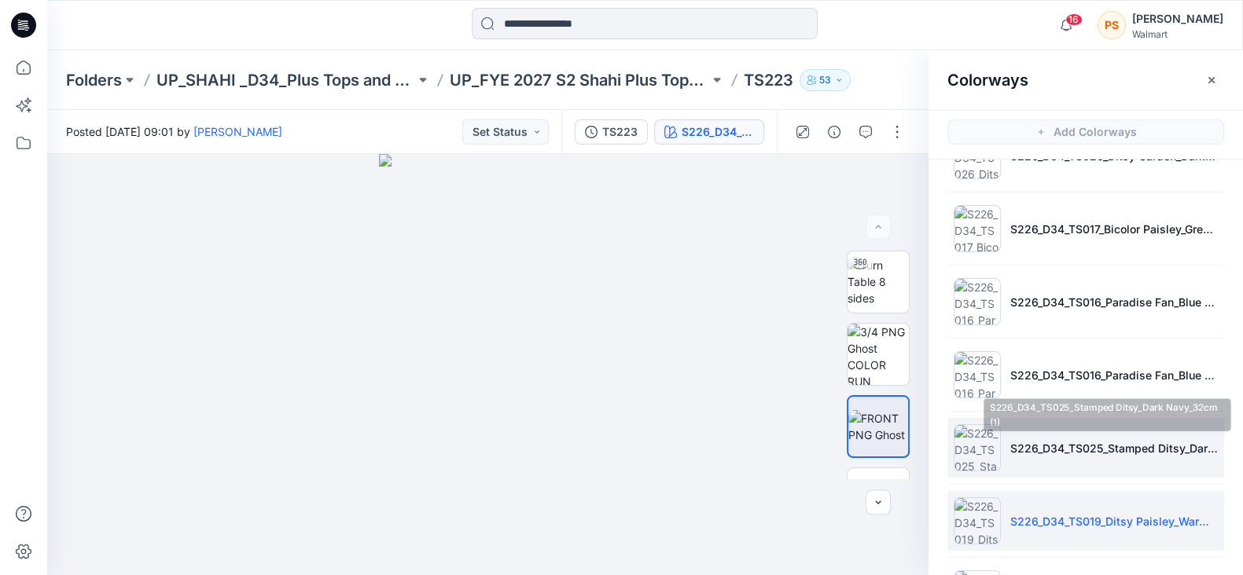
click at [1085, 455] on li "S226_D34_TS025_Stamped Ditsy_Dark Navy_32cm (1)" at bounding box center [1085, 448] width 277 height 60
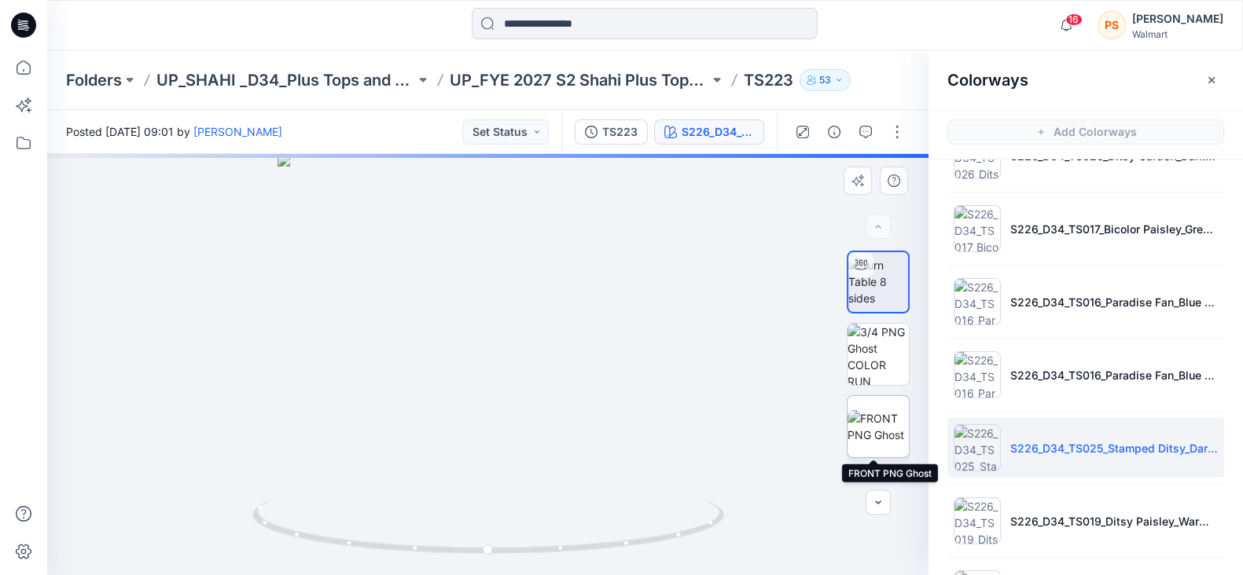
click at [871, 436] on img at bounding box center [877, 426] width 61 height 33
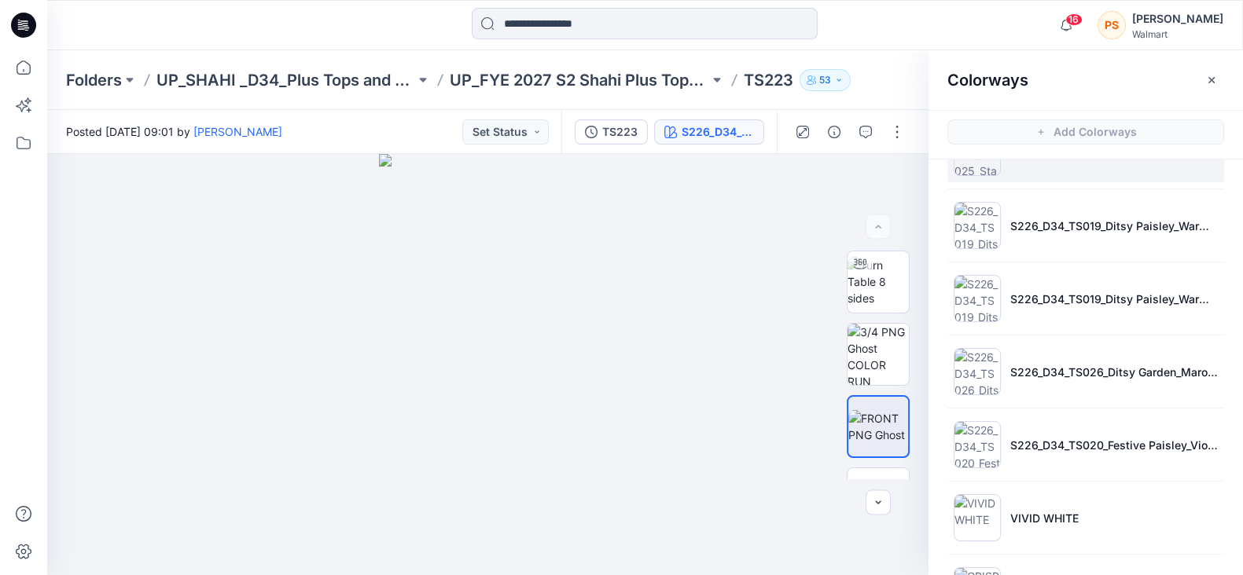
scroll to position [295, 0]
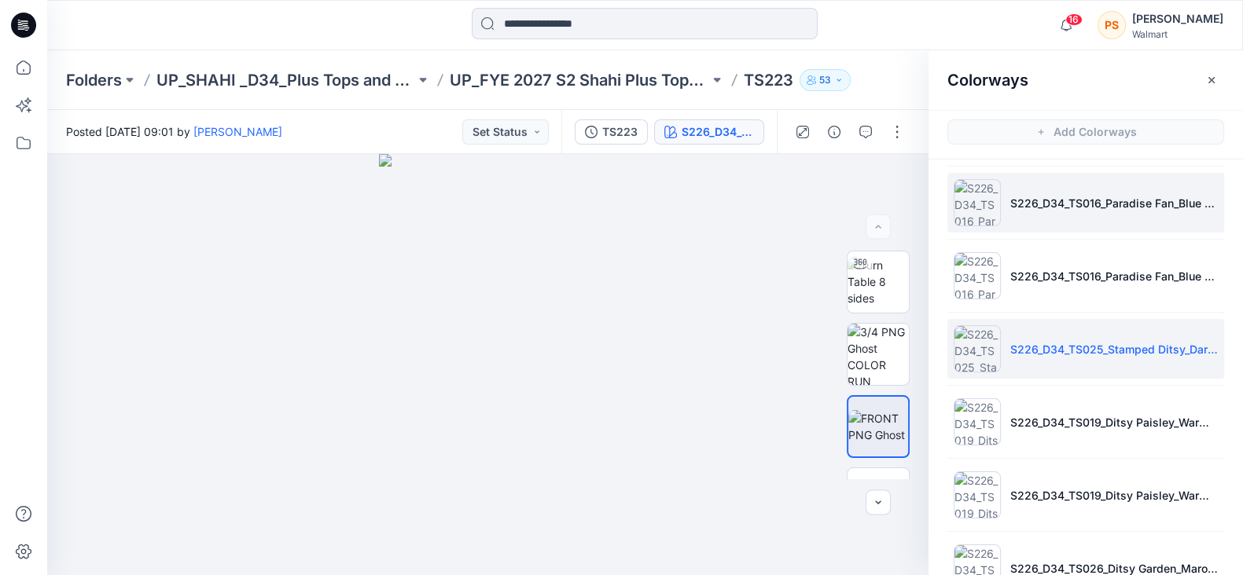
click at [1074, 190] on li "S226_D34_TS016_Paradise Fan_Blue Gusto_Porcelain Beige_16cm" at bounding box center [1085, 203] width 277 height 60
click at [1076, 211] on li "S226_D34_TS016_Paradise Fan_Blue Gusto_Porcelain Beige_16cm" at bounding box center [1085, 203] width 277 height 60
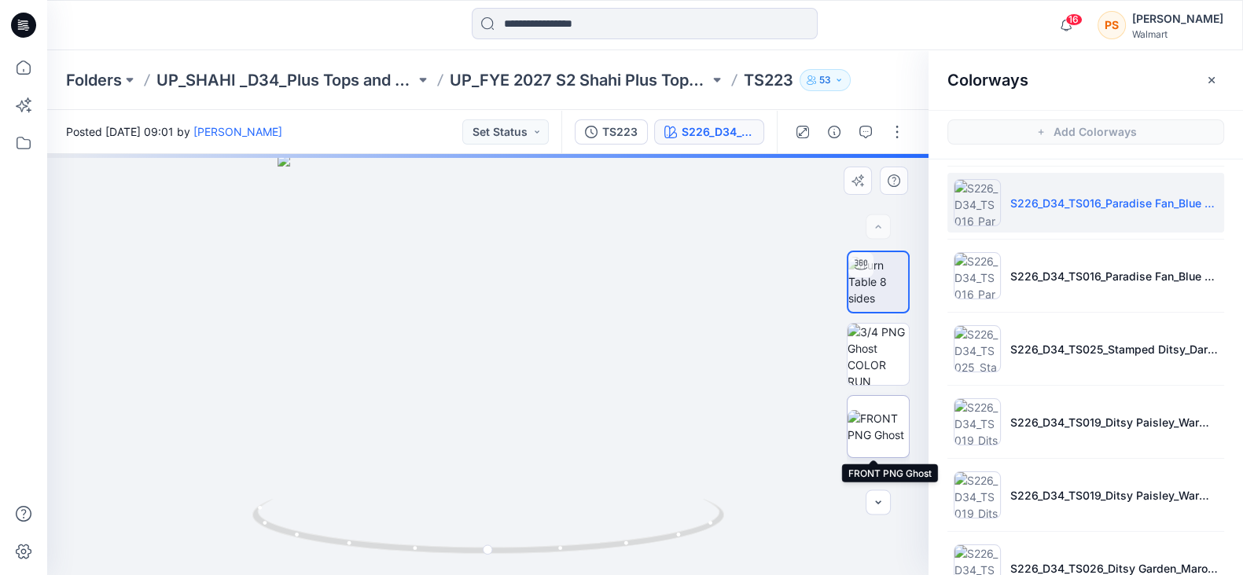
click at [874, 427] on img at bounding box center [877, 426] width 61 height 33
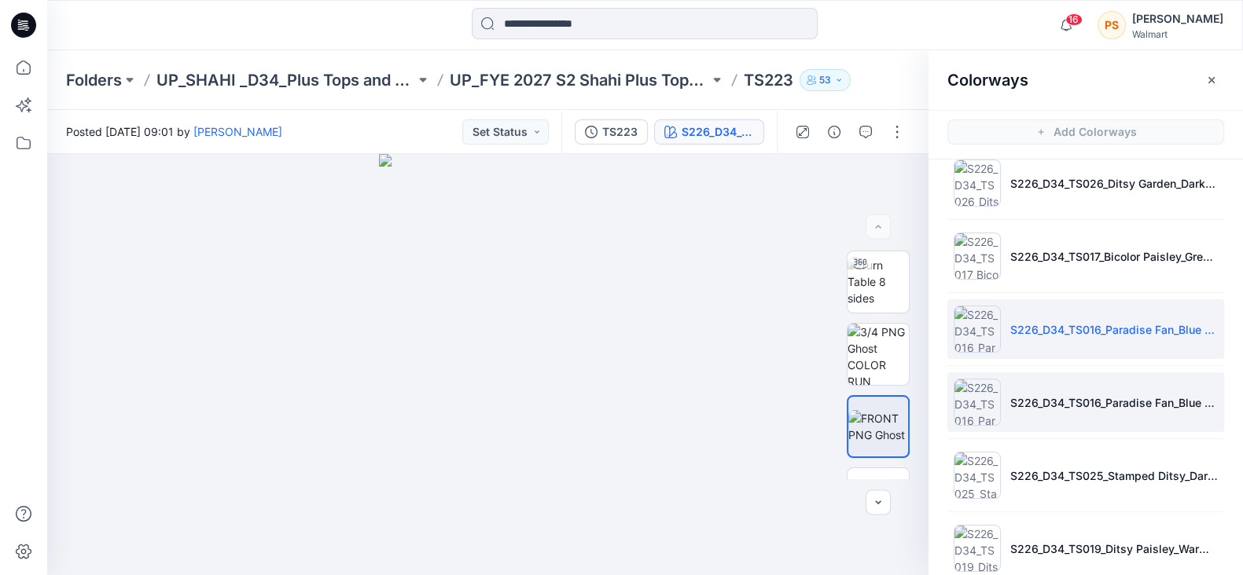
scroll to position [138, 0]
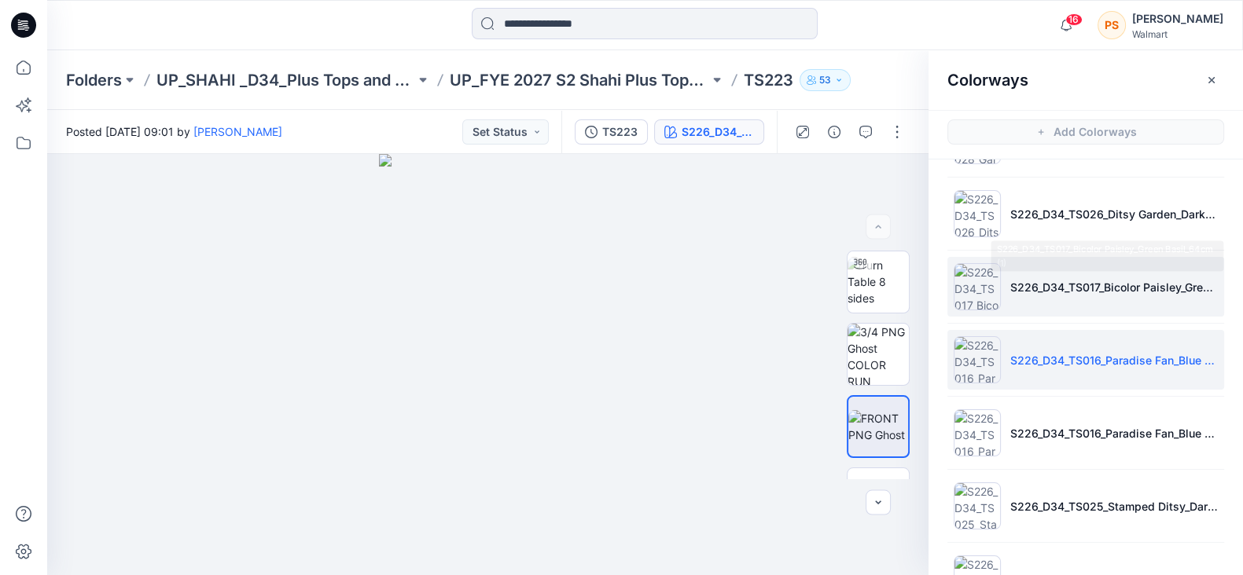
click at [1095, 295] on li "S226_D34_TS017_Bicolor Paisley_Green Basil_64cm (1)" at bounding box center [1085, 287] width 277 height 60
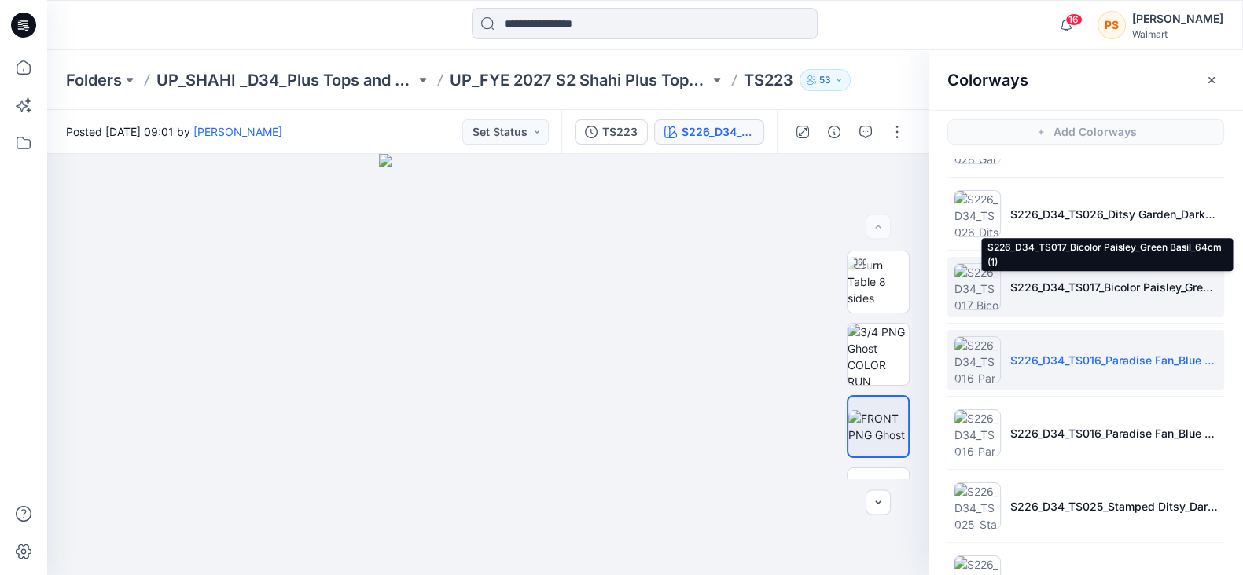
click at [1116, 288] on p "S226_D34_TS017_Bicolor Paisley_Green Basil_64cm (1)" at bounding box center [1113, 287] width 207 height 17
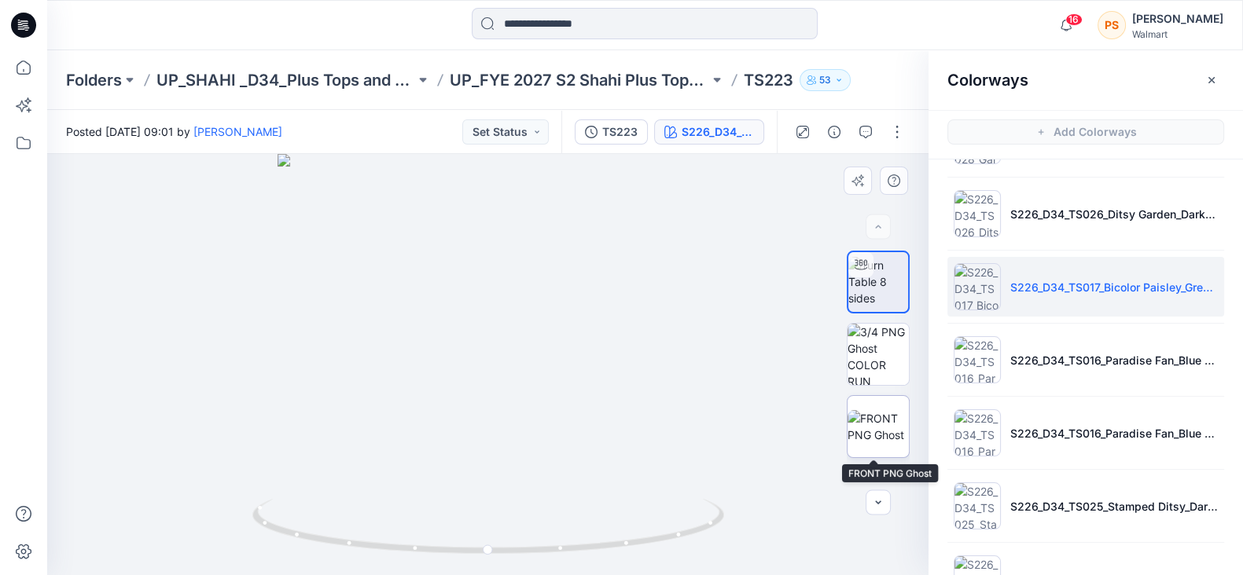
click at [872, 434] on img at bounding box center [877, 426] width 61 height 33
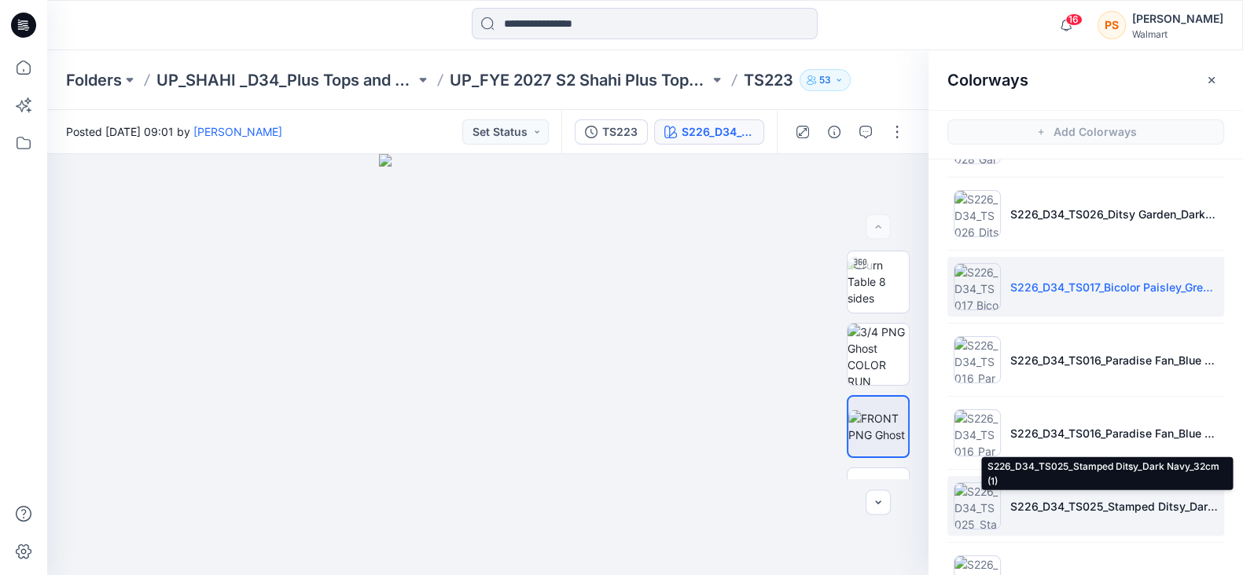
click at [1132, 506] on p "S226_D34_TS025_Stamped Ditsy_Dark Navy_32cm (1)" at bounding box center [1113, 506] width 207 height 17
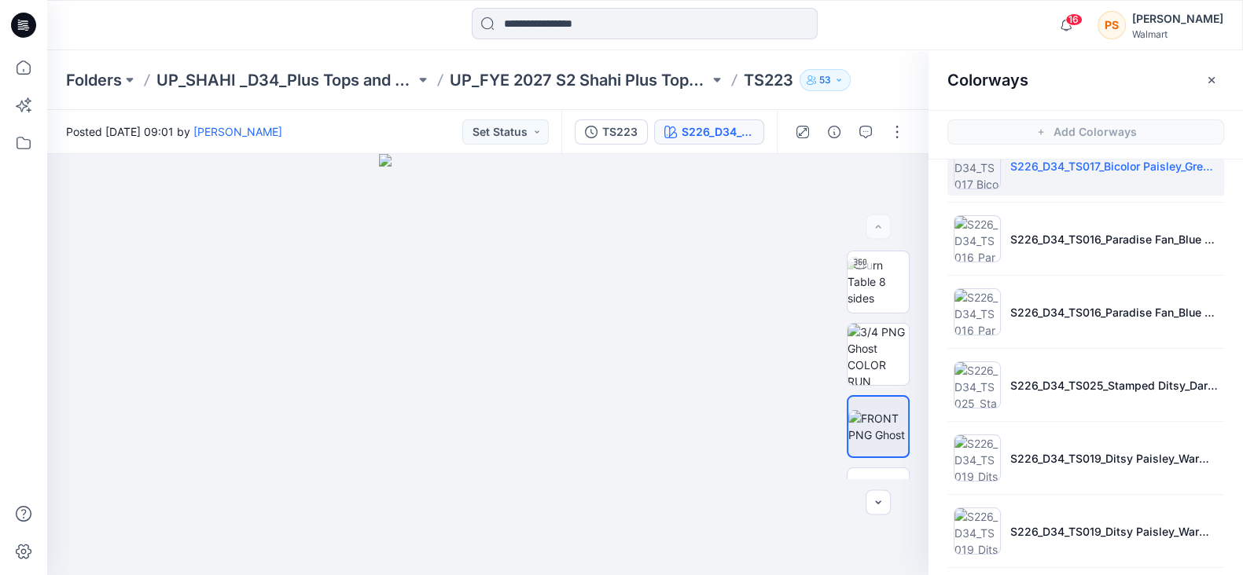
scroll to position [432, 0]
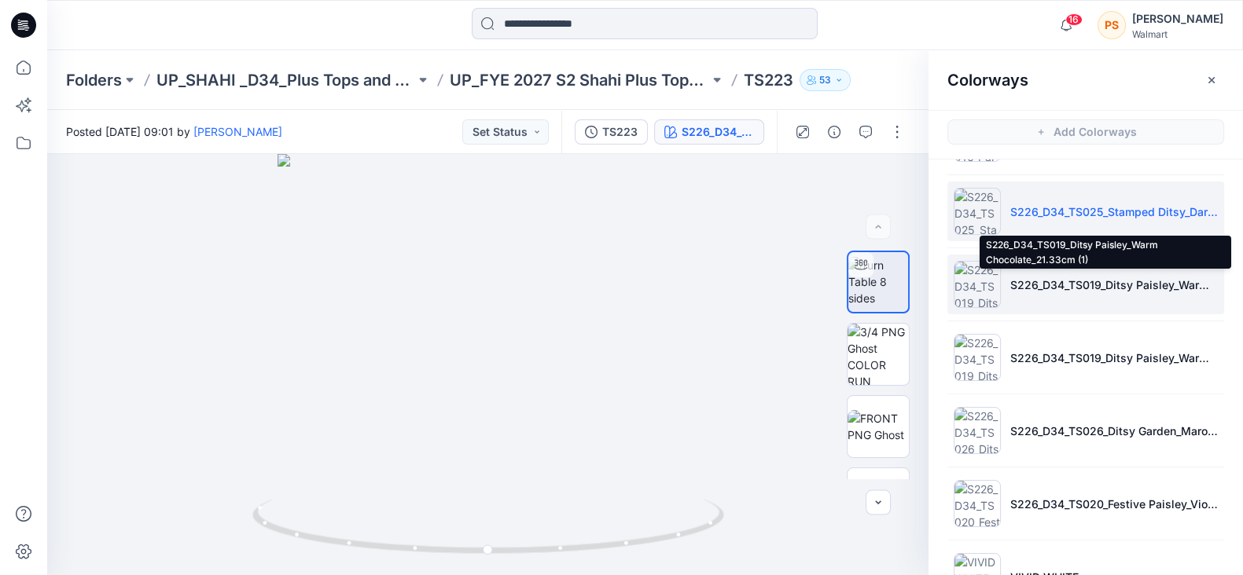
click at [1072, 290] on p "S226_D34_TS019_Ditsy Paisley_Warm Chocolate_21.33cm (1)" at bounding box center [1113, 285] width 207 height 17
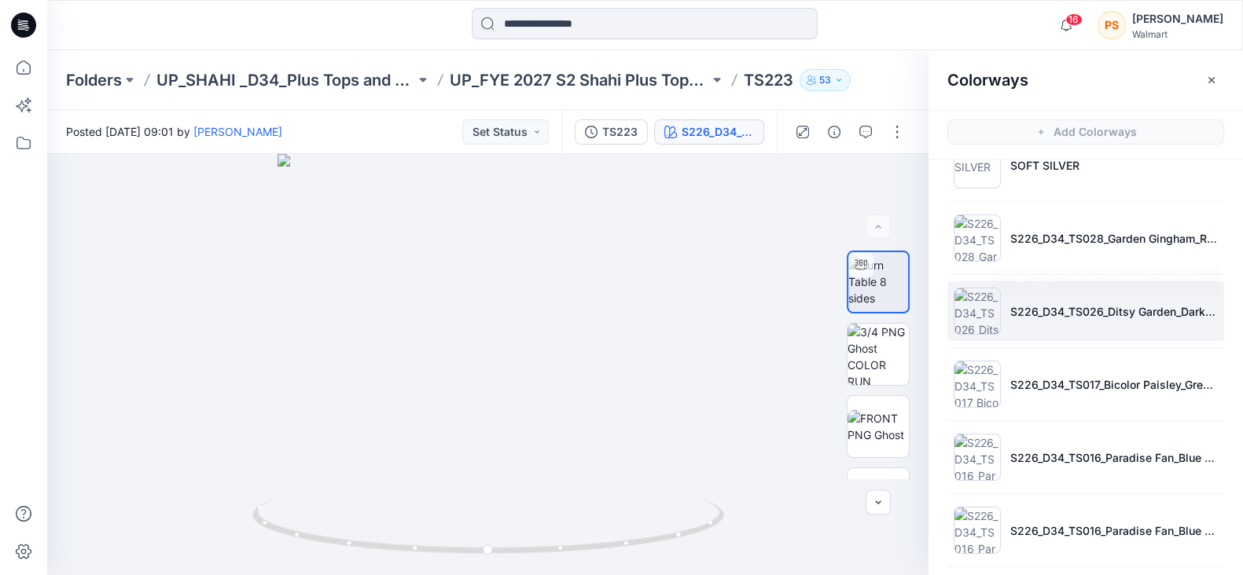
scroll to position [39, 0]
click at [1107, 312] on p "S226_D34_TS026_Ditsy Garden_Dark Navy_Crisp Clover_32cm" at bounding box center [1113, 313] width 207 height 17
click at [883, 428] on img at bounding box center [877, 426] width 61 height 33
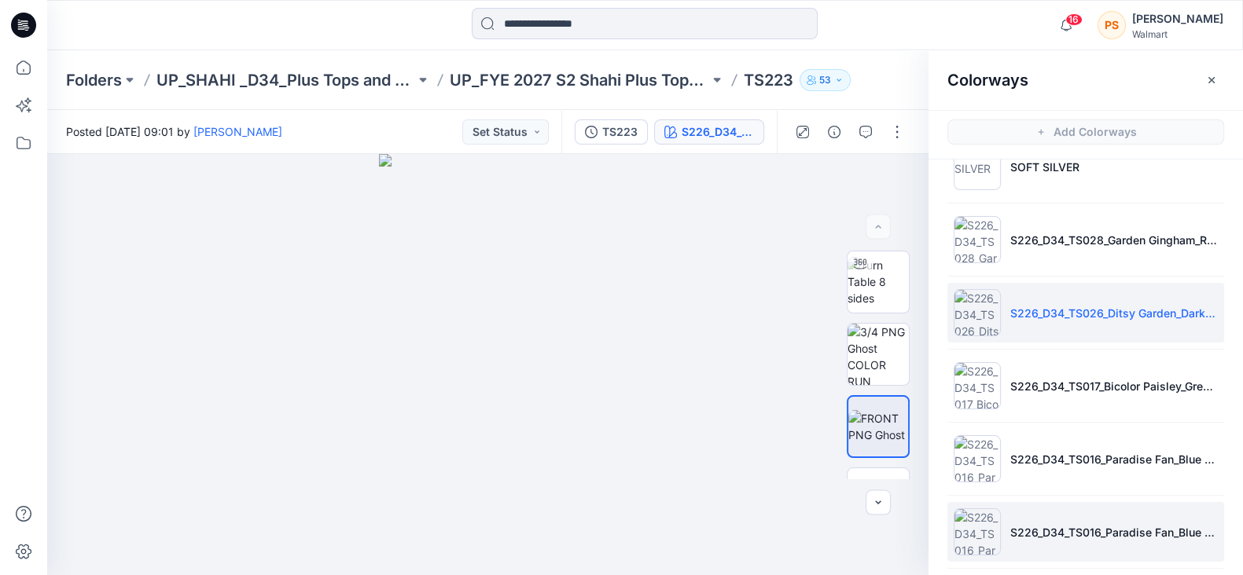
click at [1070, 540] on li "S226_D34_TS016_Paradise Fan_Blue Gusto_Porcelain Beige_16cm 1" at bounding box center [1085, 532] width 277 height 60
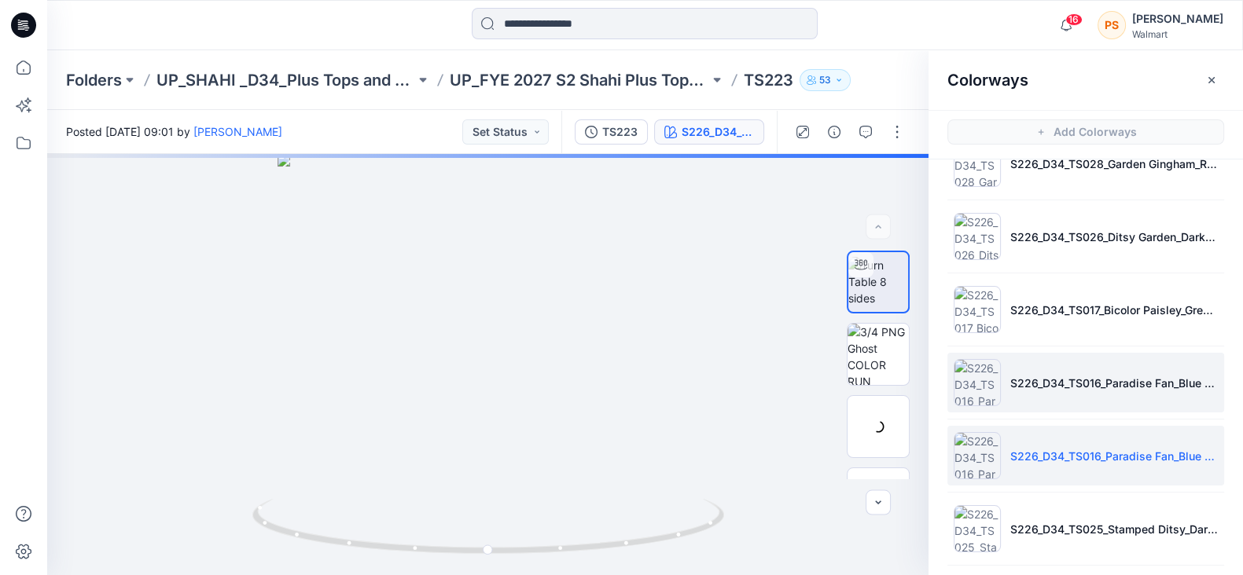
scroll to position [236, 0]
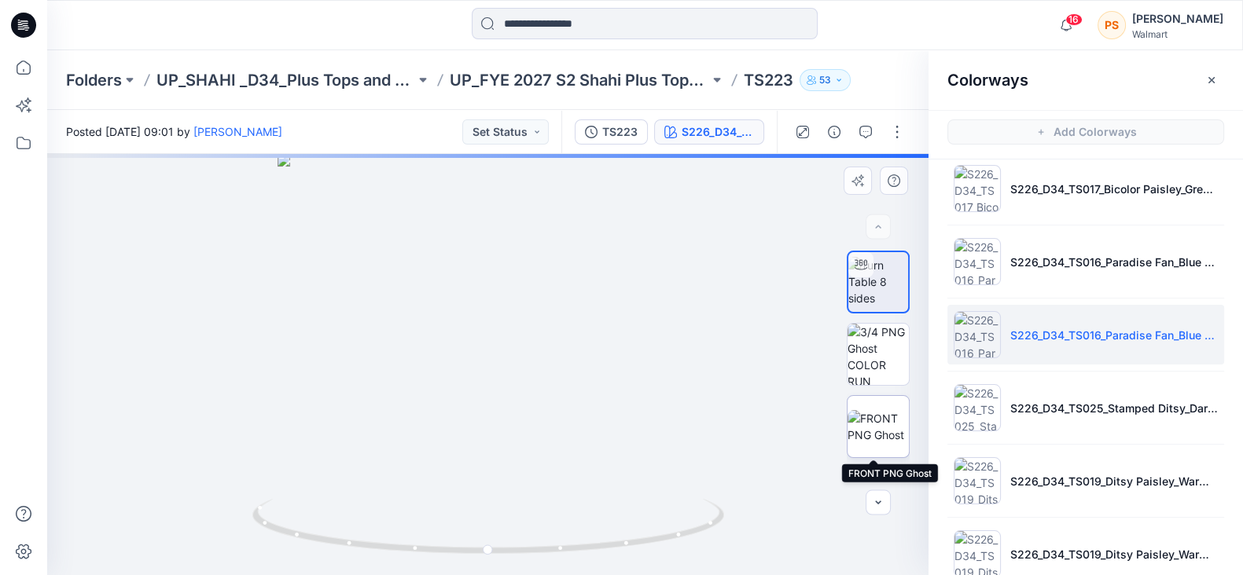
click at [861, 431] on img at bounding box center [877, 426] width 61 height 33
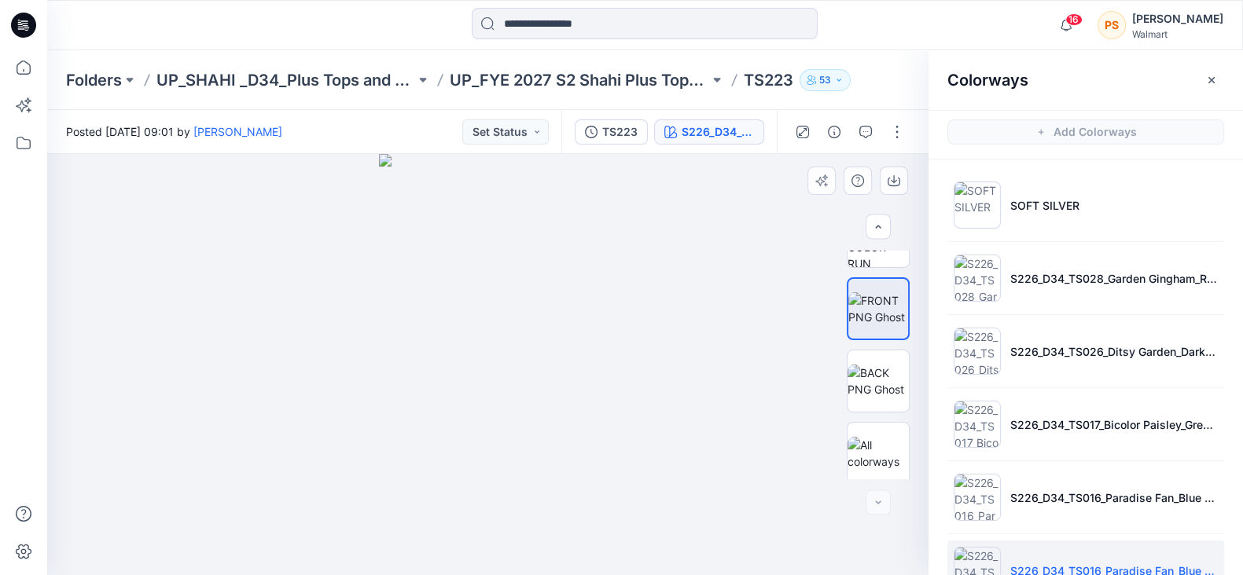
scroll to position [123, 0]
